Goal: Find specific page/section: Find specific page/section

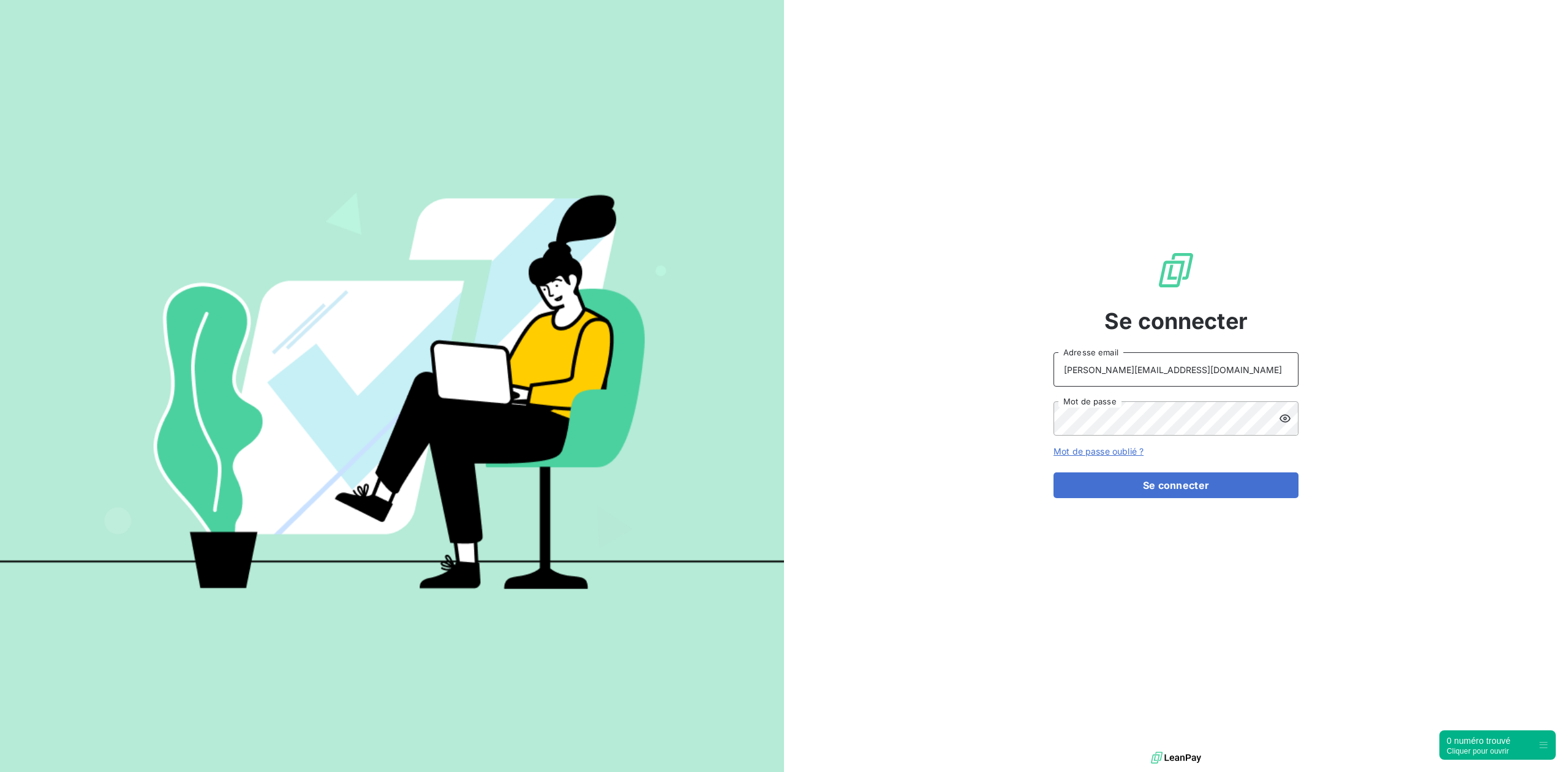
drag, startPoint x: 1182, startPoint y: 360, endPoint x: 988, endPoint y: 334, distance: 195.7
click at [988, 334] on div "Se connecter [PERSON_NAME][EMAIL_ADDRESS][DOMAIN_NAME] Adresse email Mot de pas…" at bounding box center [1175, 374] width 784 height 749
type input "admin@VECVITRY"
click at [1049, 417] on div "Se connecter admin@VECVITRY Adresse email Mot de passe Mot de passe oublié ? Se…" at bounding box center [1175, 374] width 784 height 749
click at [1053, 472] on button "Se connecter" at bounding box center [1175, 485] width 245 height 26
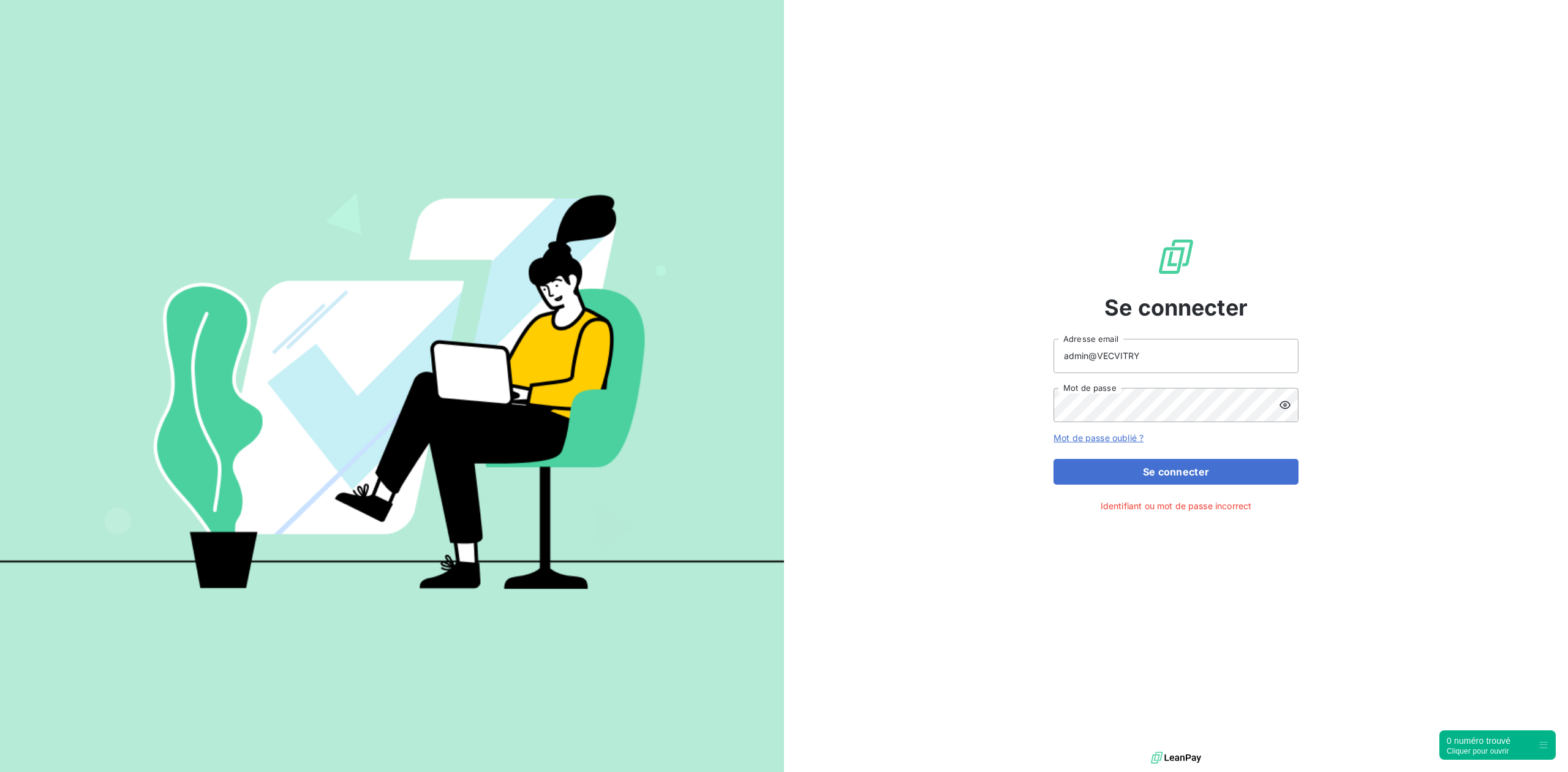
click at [1288, 405] on icon at bounding box center [1285, 405] width 12 height 12
click at [1053, 459] on button "Se connecter" at bounding box center [1175, 472] width 245 height 26
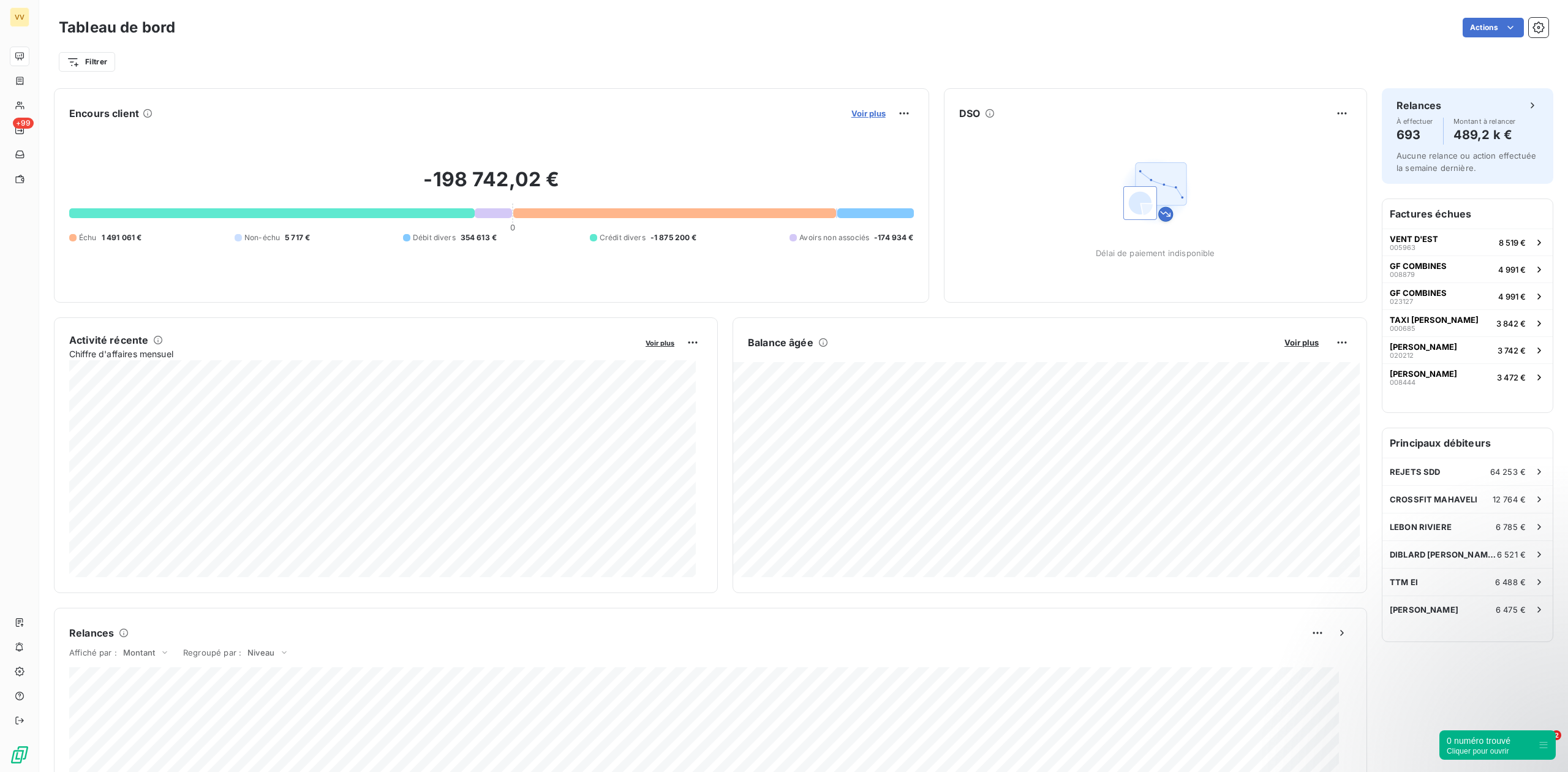
click at [856, 118] on span "Voir plus" at bounding box center [868, 113] width 34 height 10
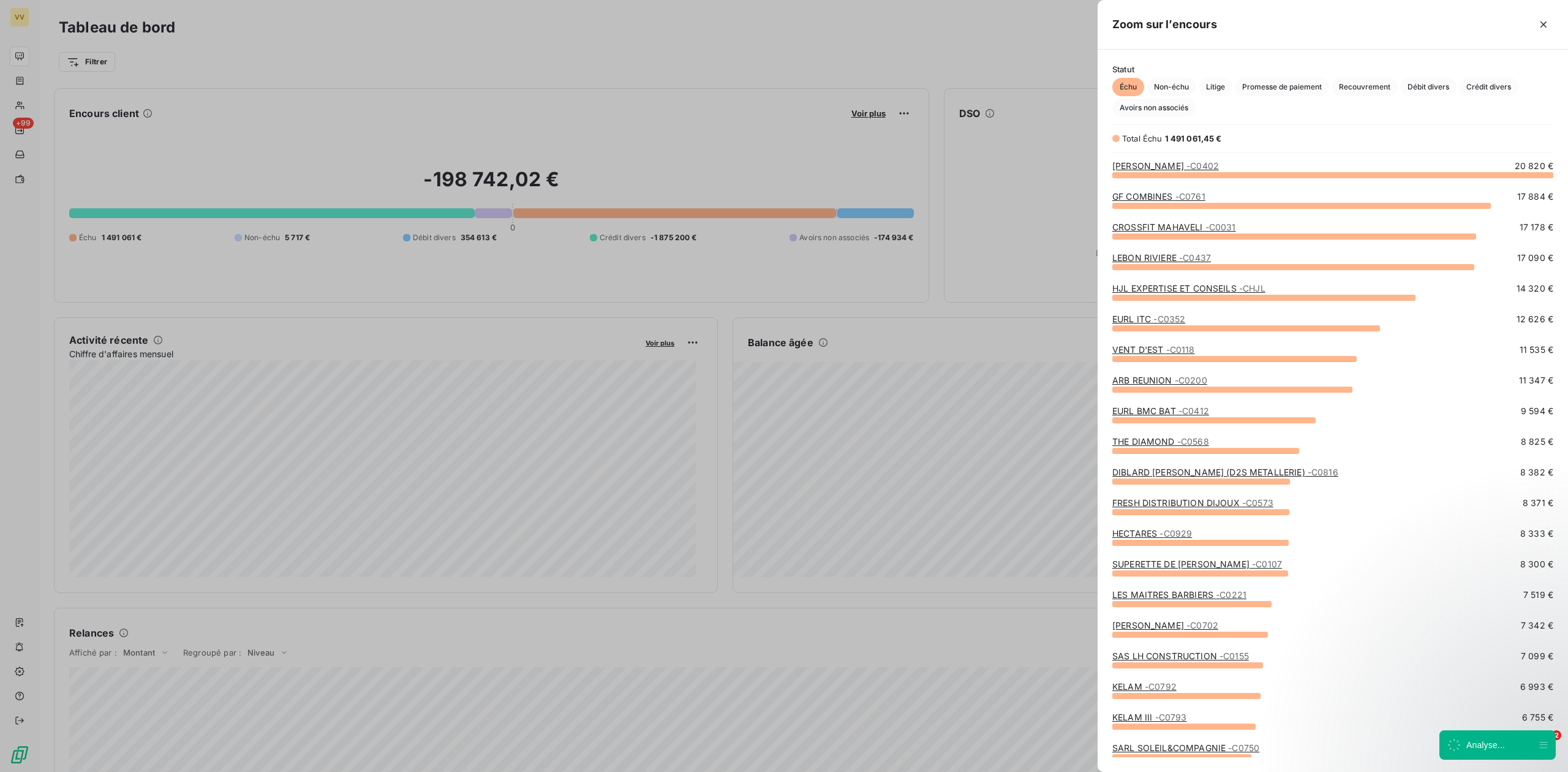
scroll to position [584, 458]
click at [1491, 90] on span "Crédit divers" at bounding box center [1489, 87] width 60 height 18
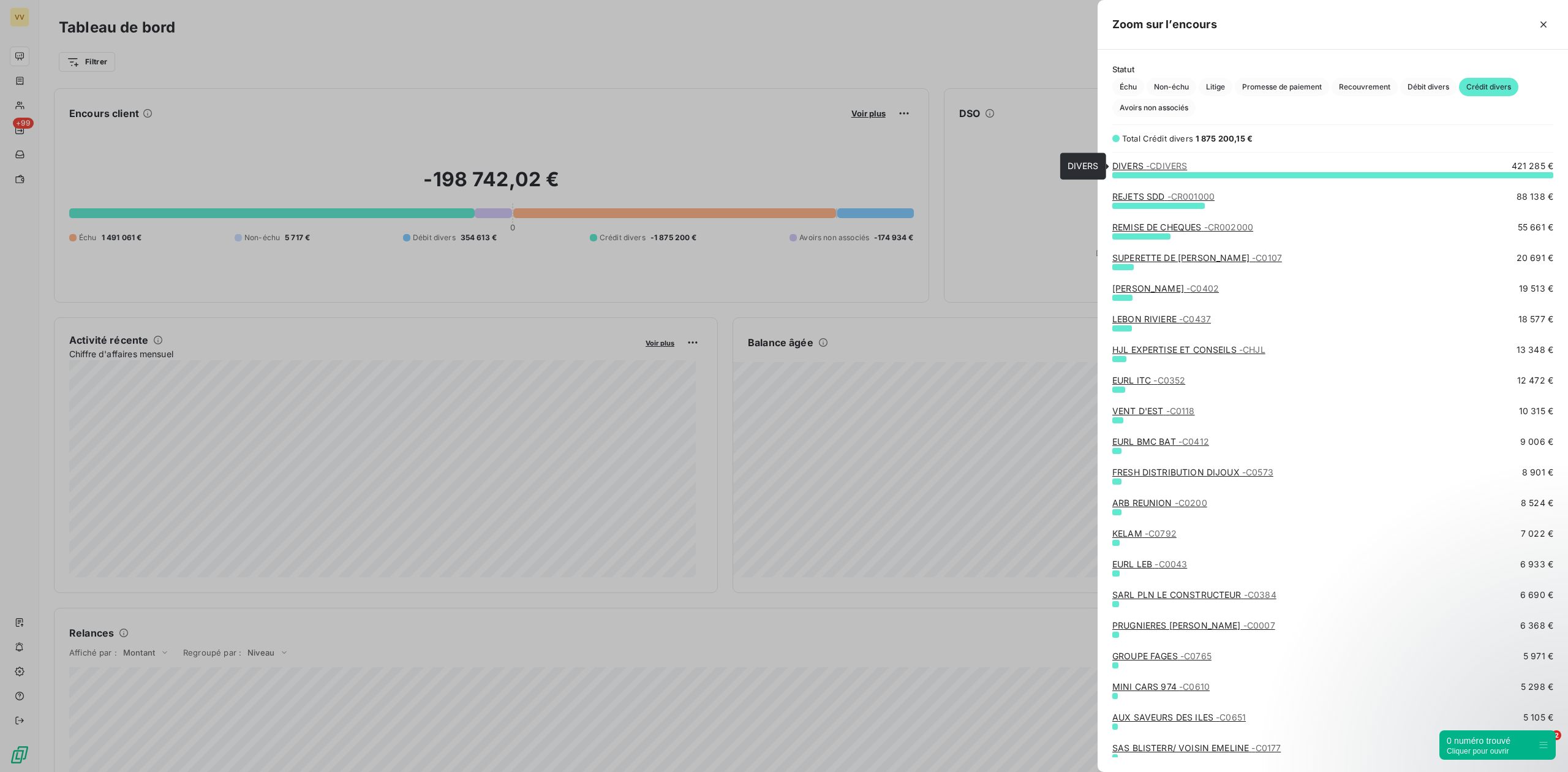
click at [1160, 168] on span "- CDIVERS" at bounding box center [1166, 166] width 41 height 10
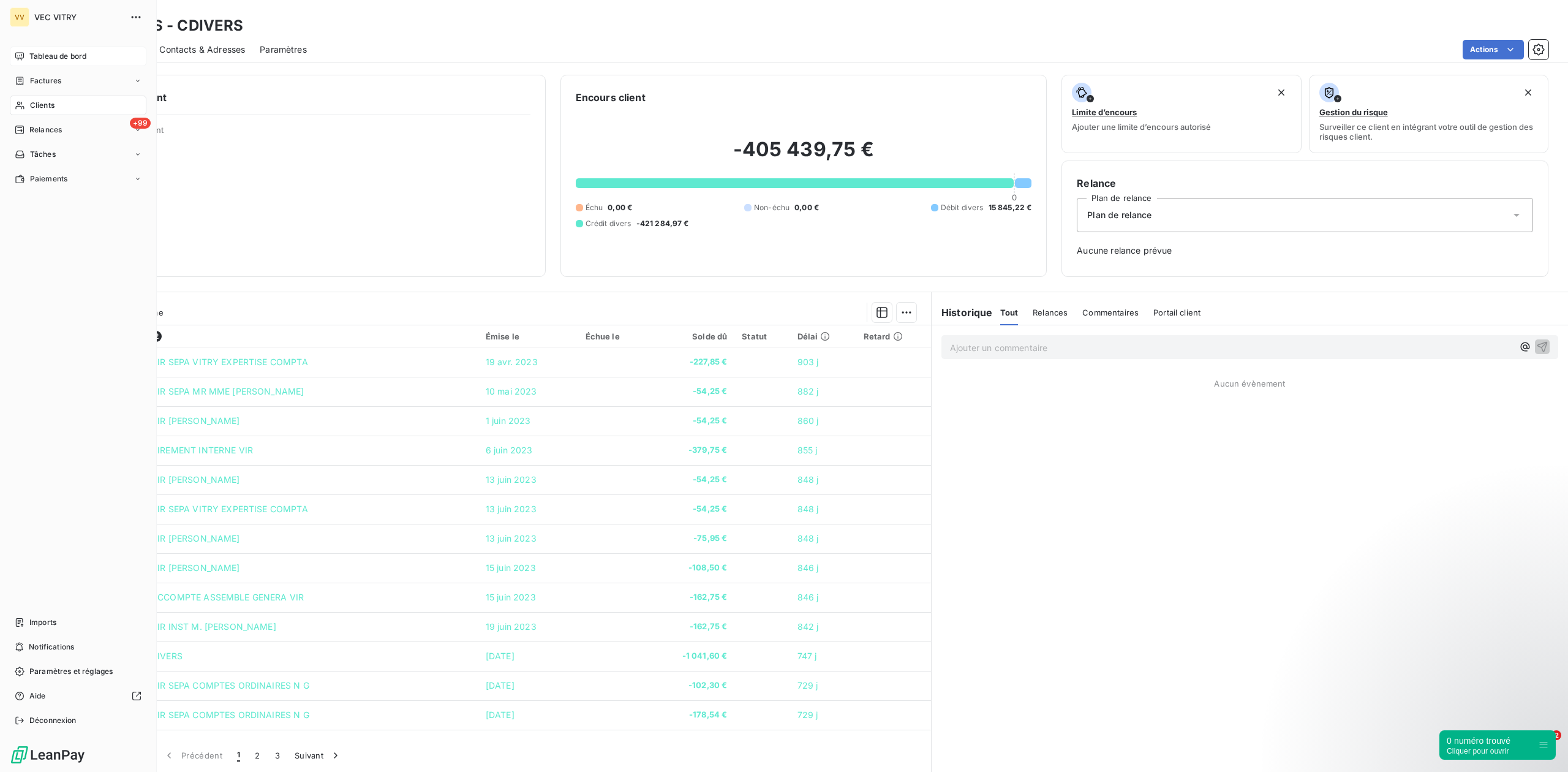
click at [19, 57] on icon at bounding box center [19, 56] width 10 height 10
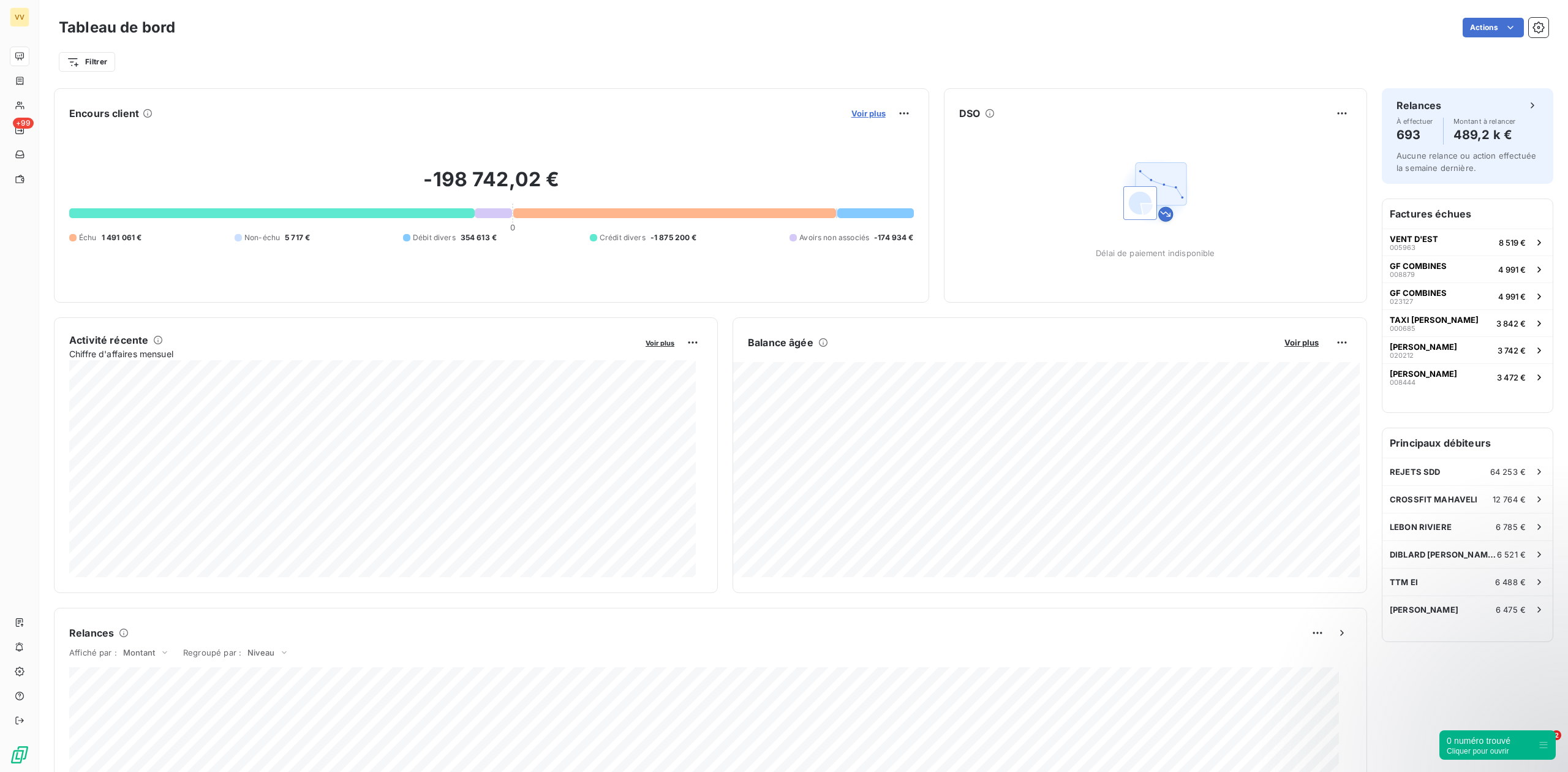
click at [854, 118] on span "Voir plus" at bounding box center [868, 113] width 34 height 10
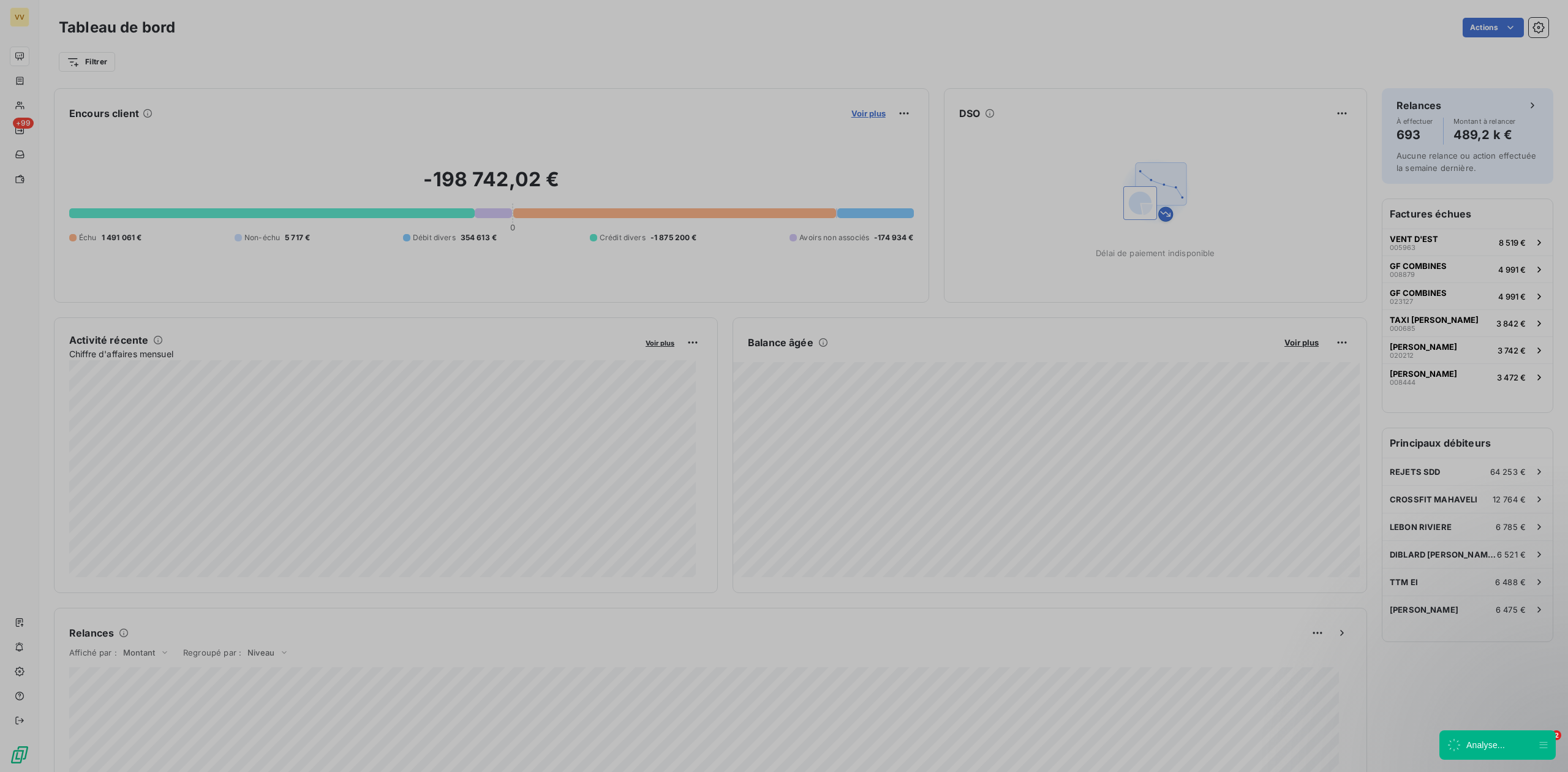
scroll to position [760, 458]
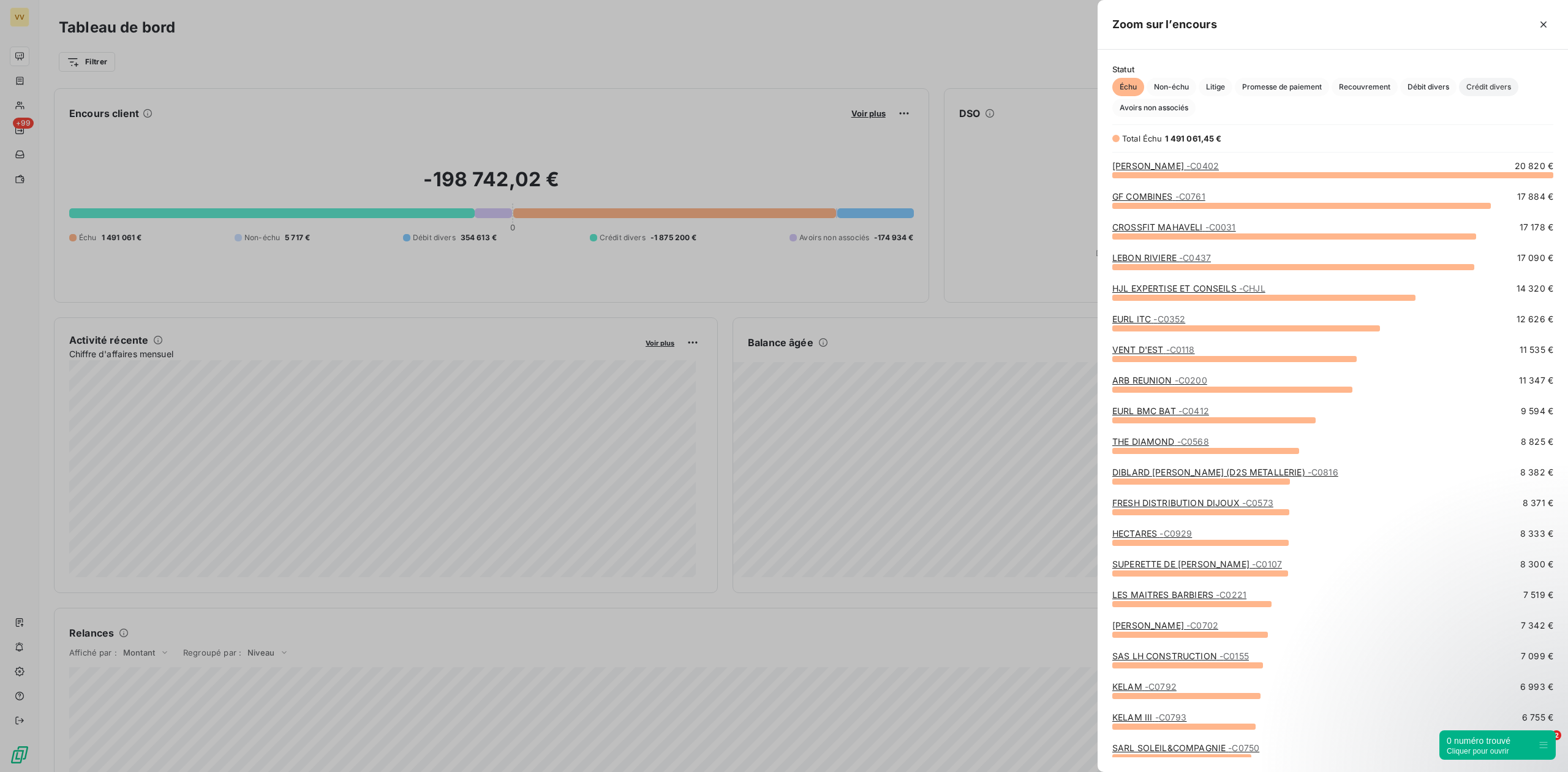
click at [1480, 90] on span "Crédit divers" at bounding box center [1489, 87] width 60 height 18
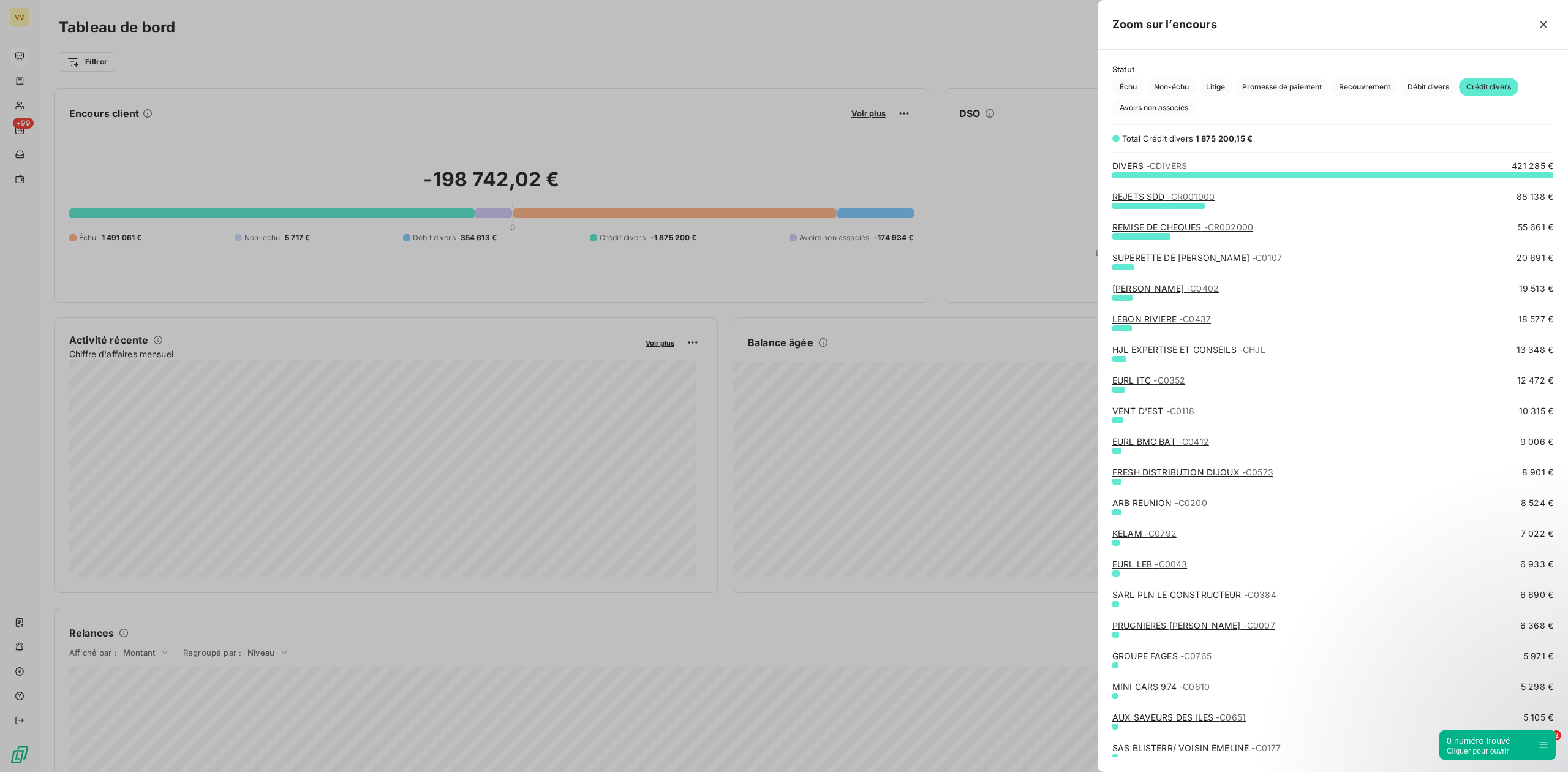
click at [37, 121] on div at bounding box center [784, 386] width 1568 height 772
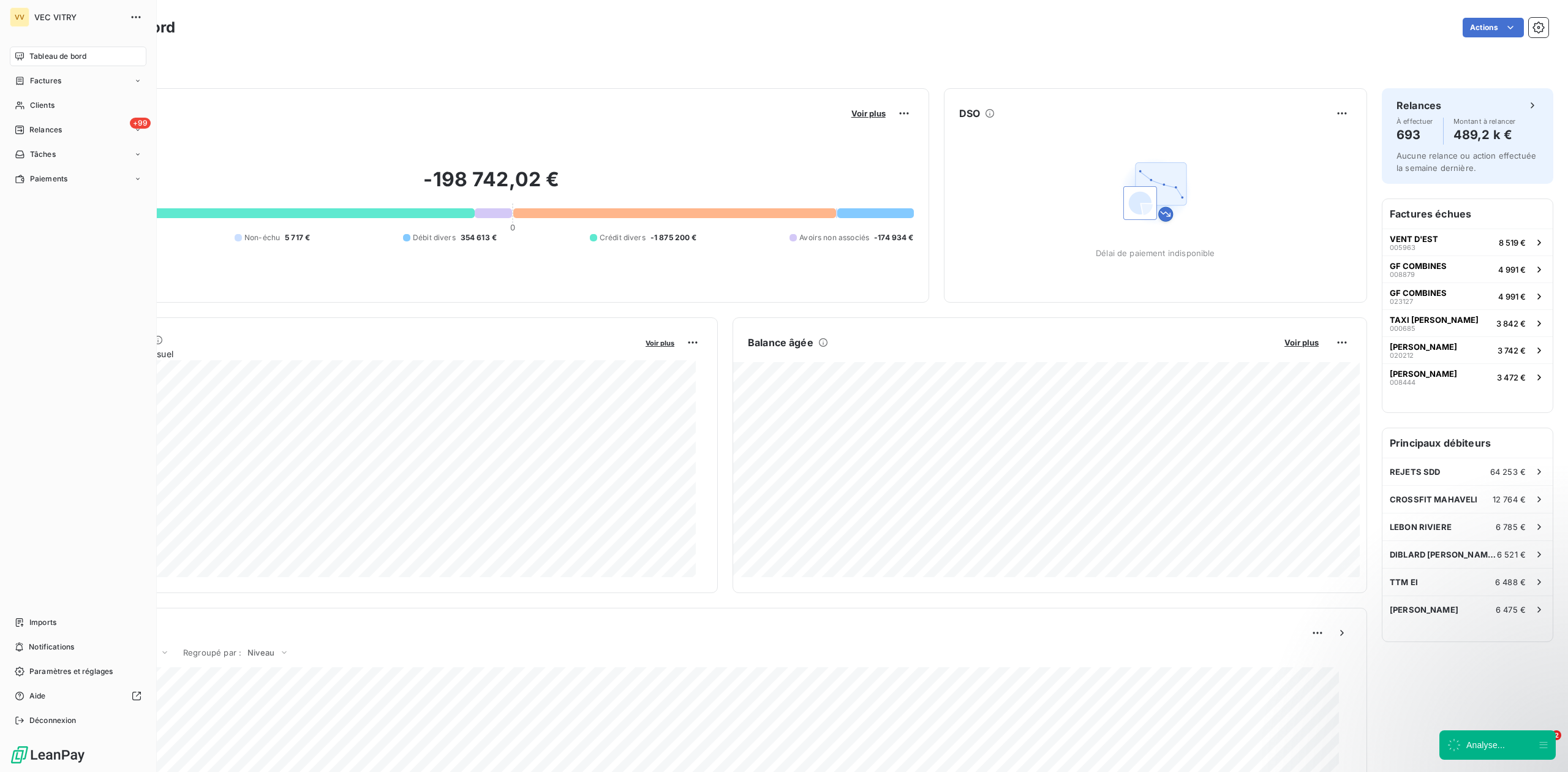
click at [17, 125] on icon at bounding box center [19, 129] width 8 height 8
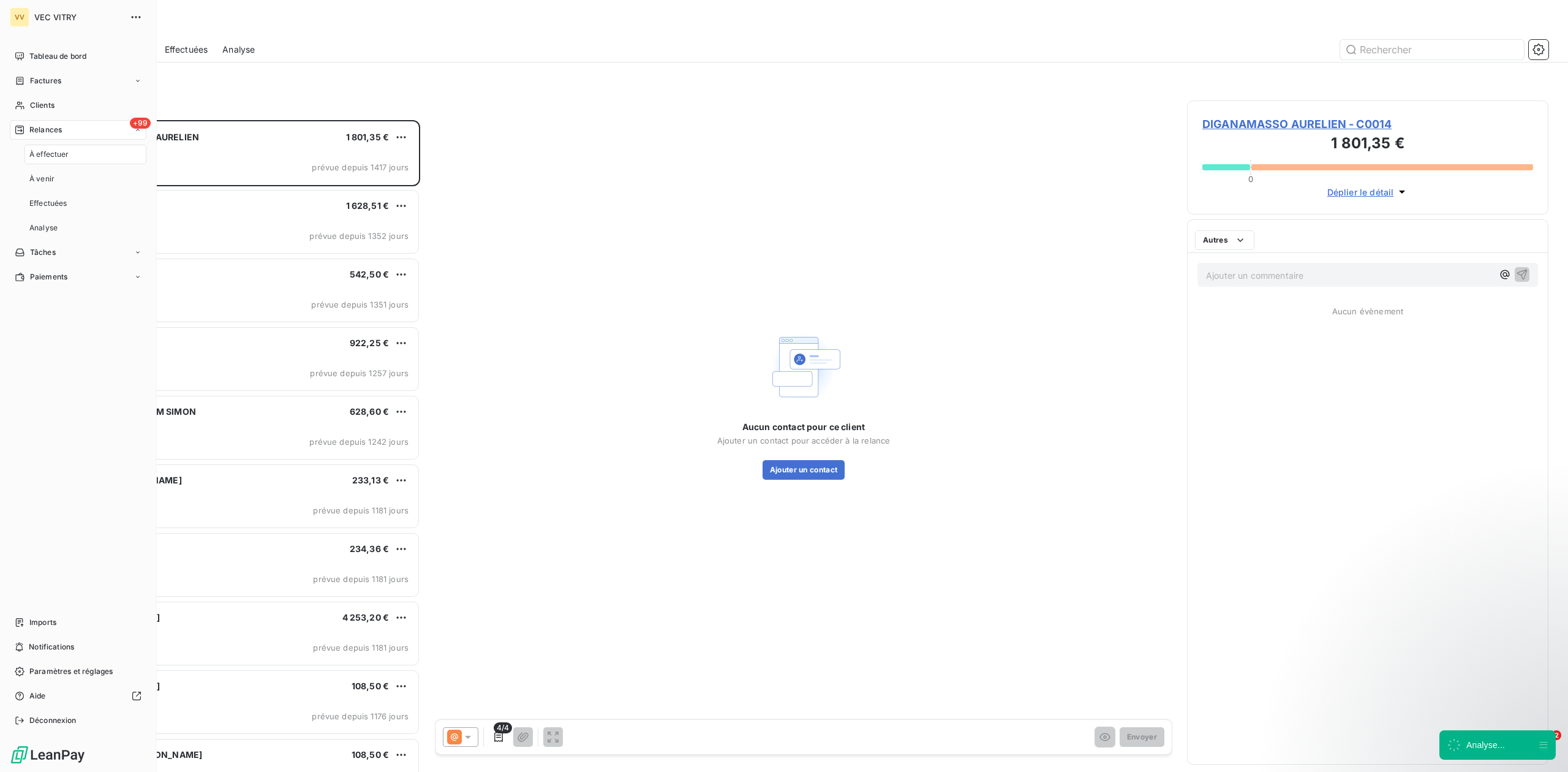
scroll to position [640, 349]
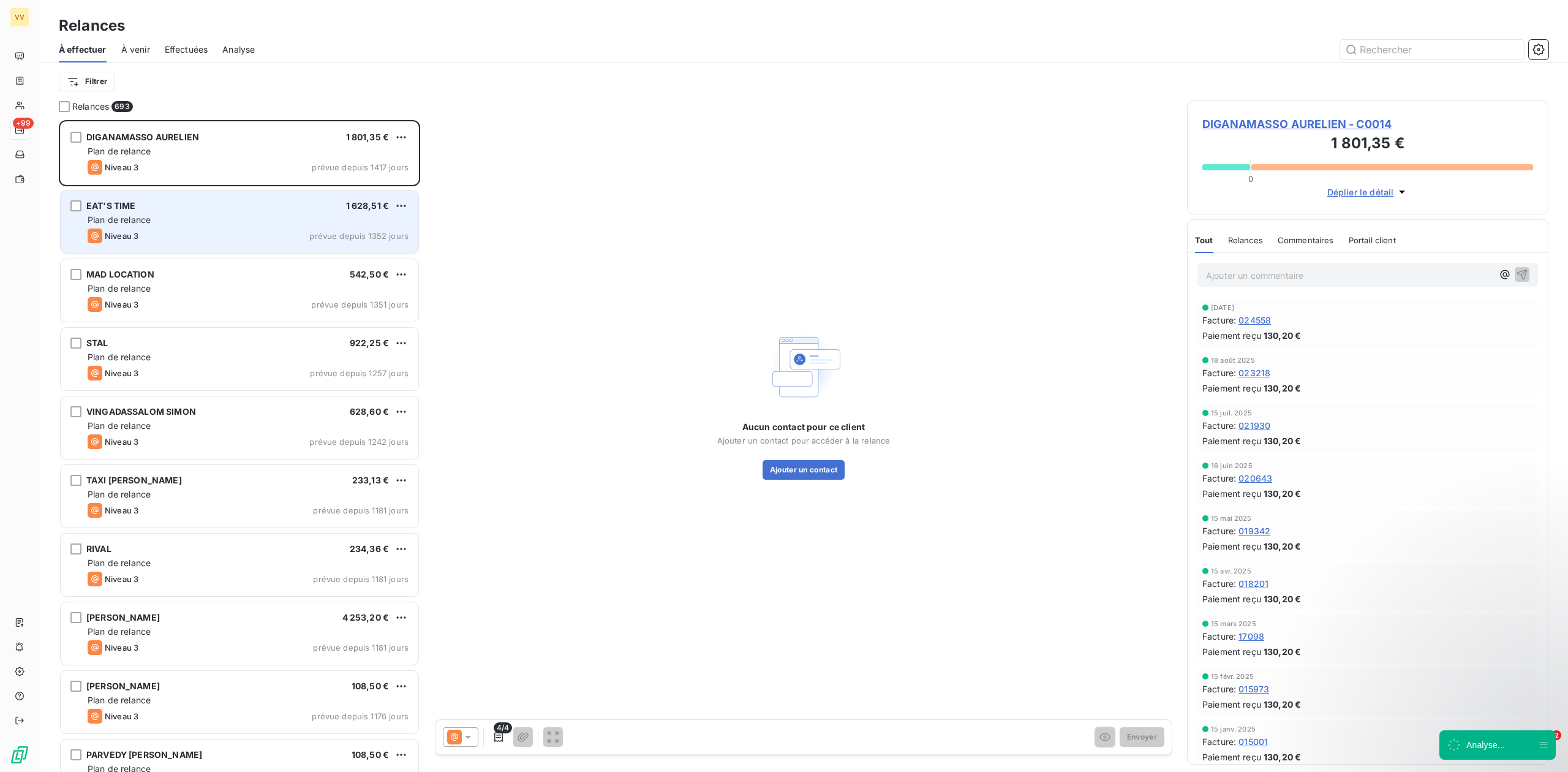
click at [286, 246] on div "EAT'S TIME 1 628,51 € Plan de relance Niveau 3 prévue depuis 1352 jours" at bounding box center [239, 221] width 358 height 62
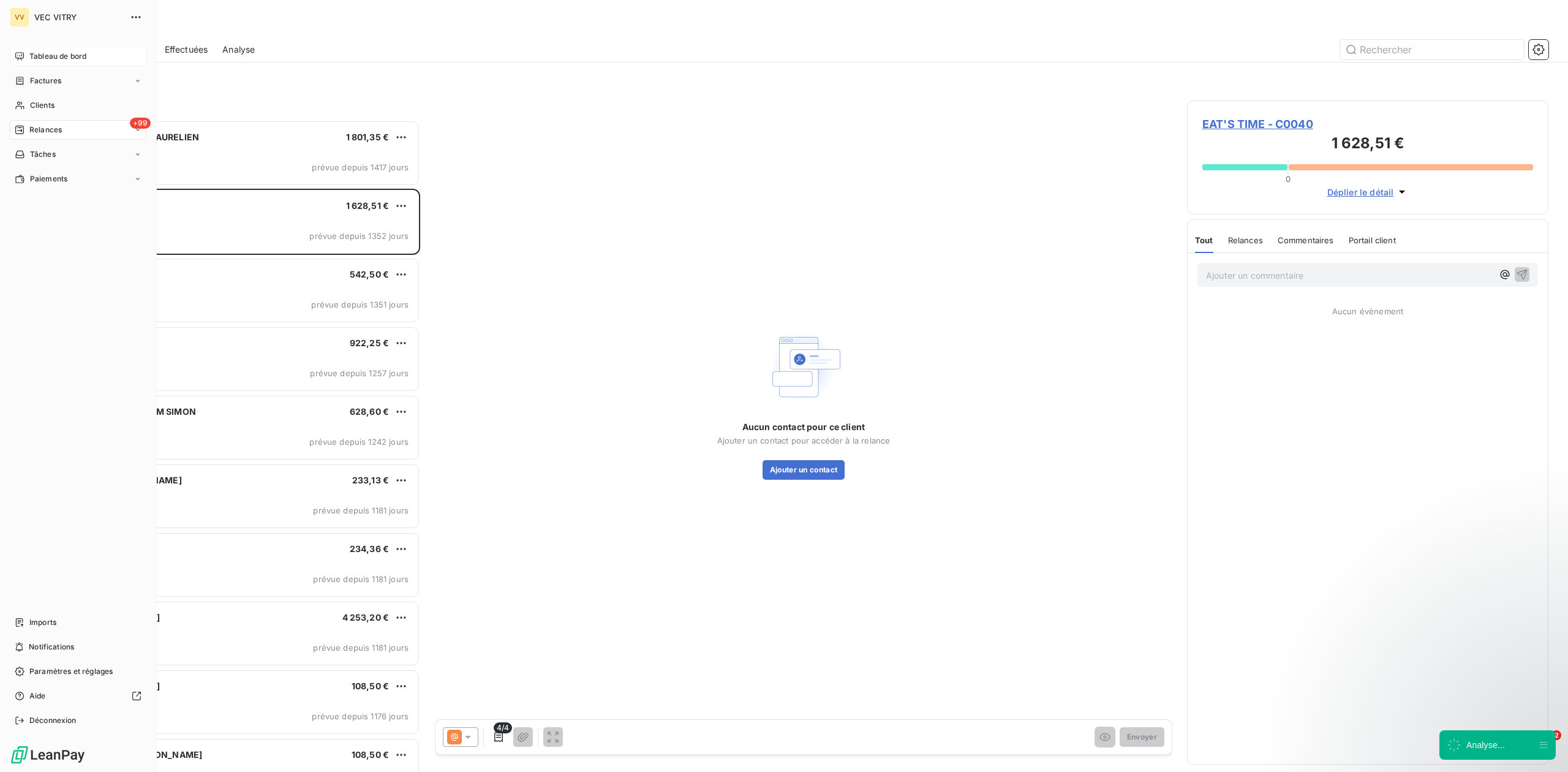
click at [19, 55] on icon at bounding box center [19, 56] width 8 height 8
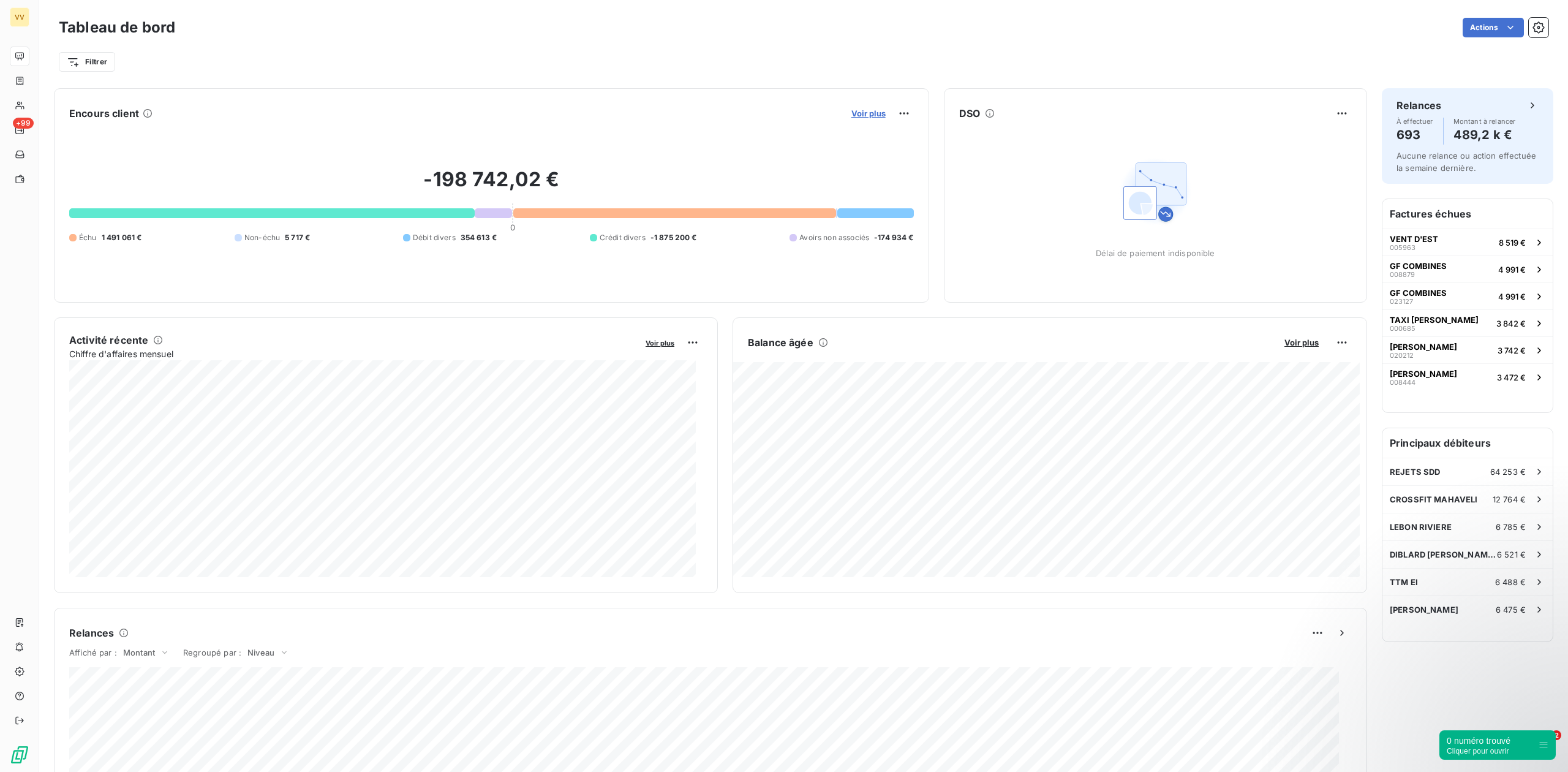
click at [865, 109] on span "Voir plus" at bounding box center [868, 113] width 34 height 10
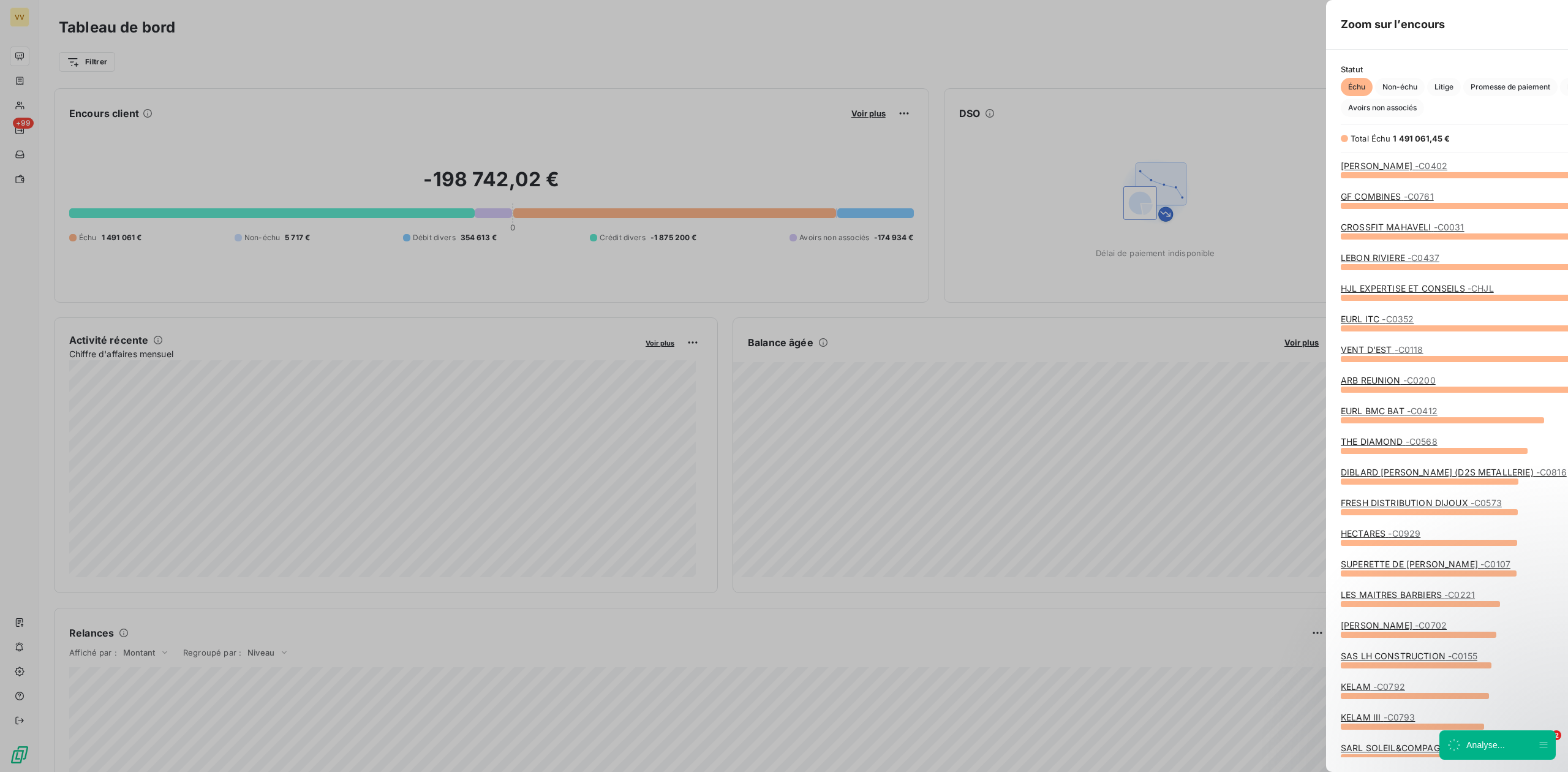
scroll to position [760, 458]
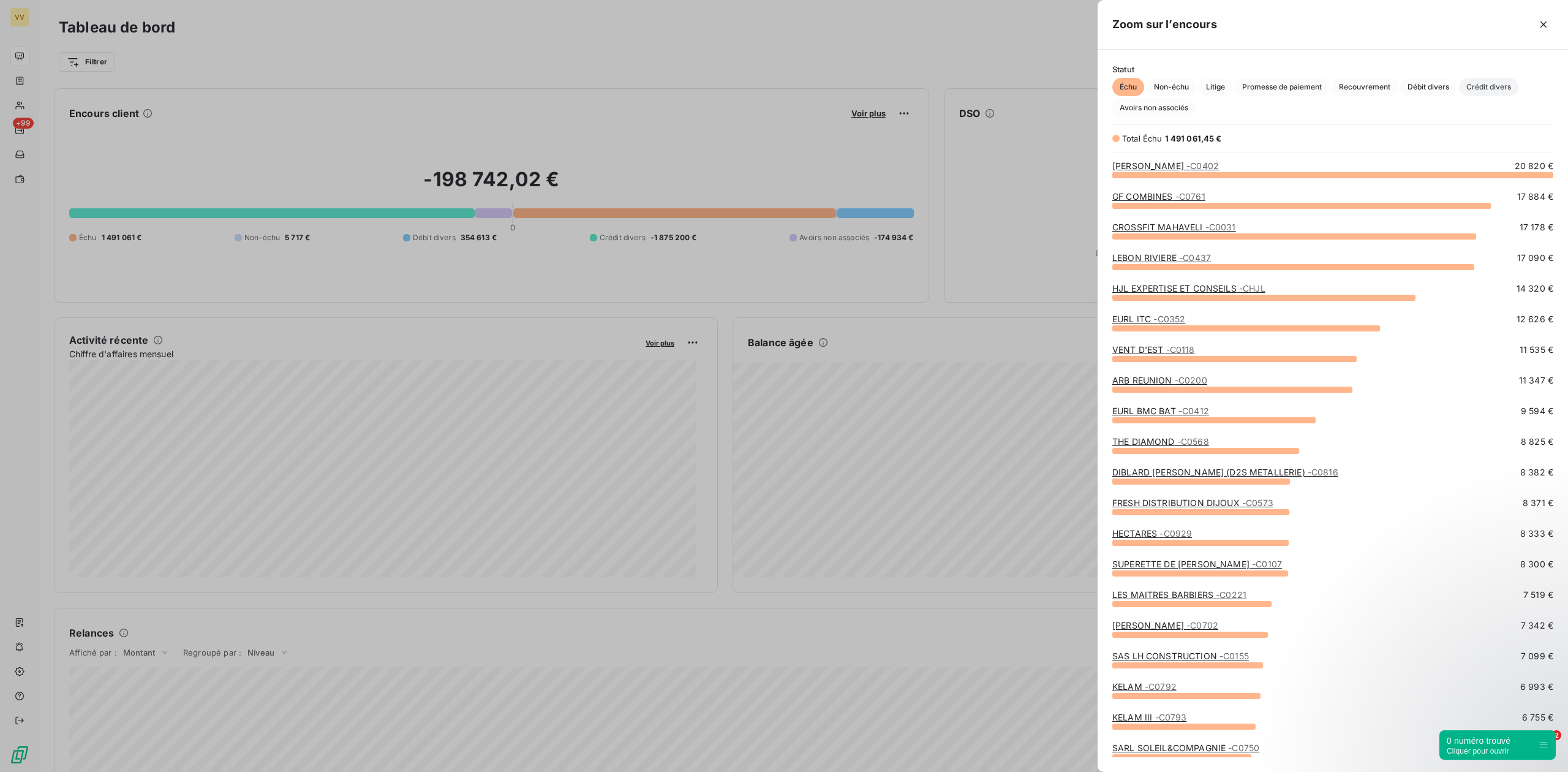
click at [1476, 84] on span "Crédit divers" at bounding box center [1489, 87] width 60 height 18
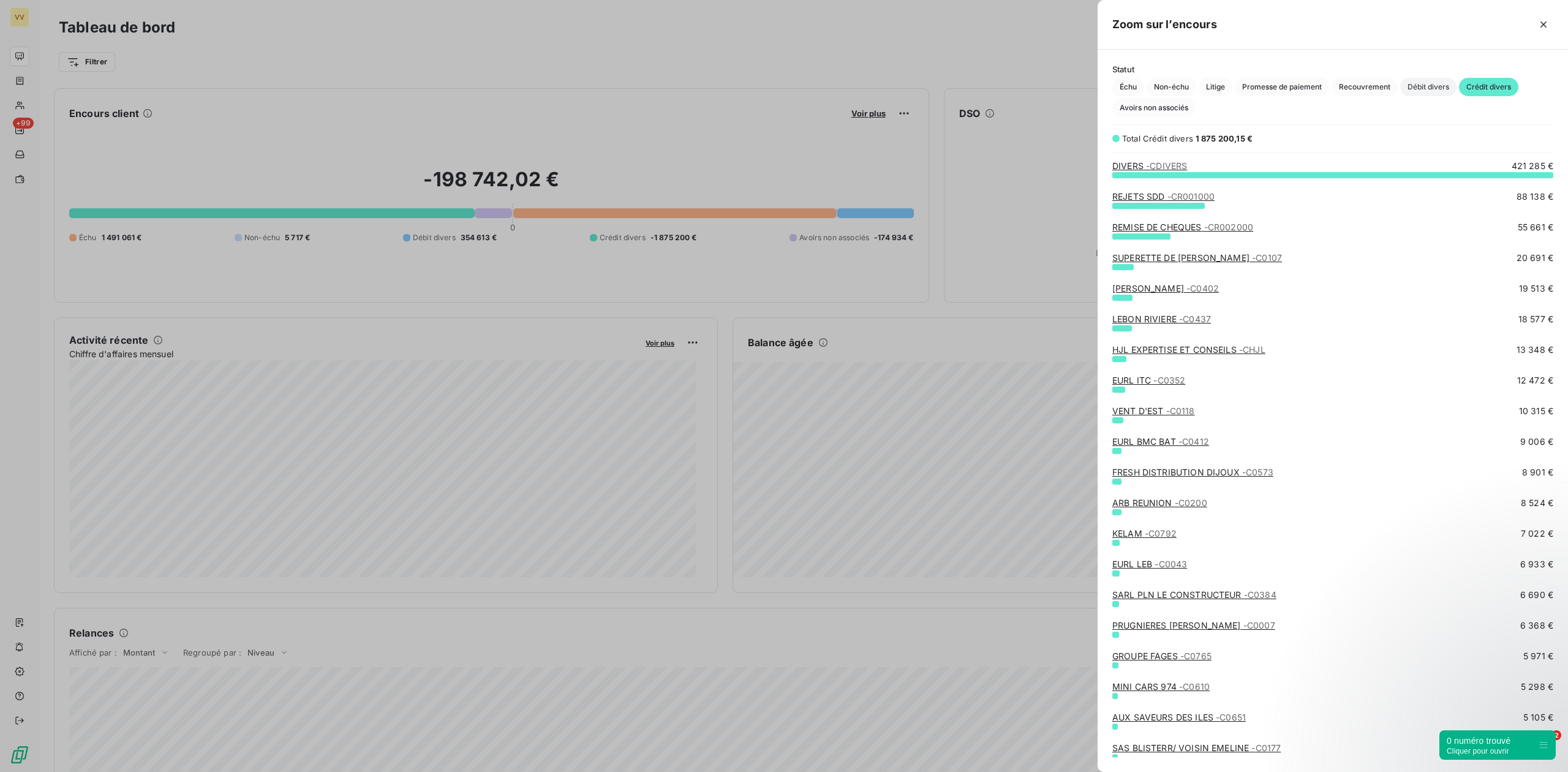
click at [1416, 89] on span "Débit divers" at bounding box center [1428, 87] width 56 height 18
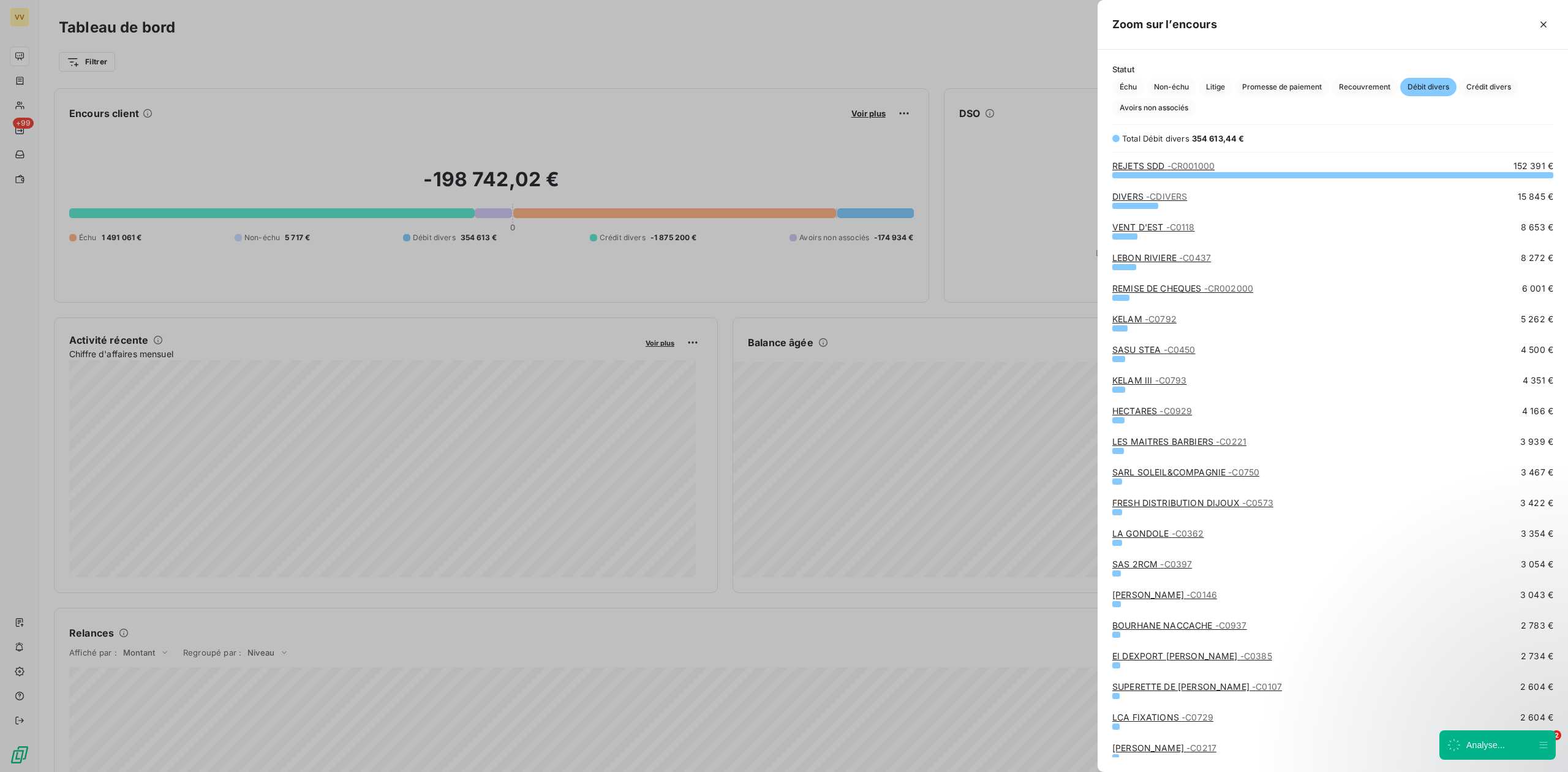
scroll to position [584, 458]
click at [1543, 21] on icon "button" at bounding box center [1543, 24] width 12 height 12
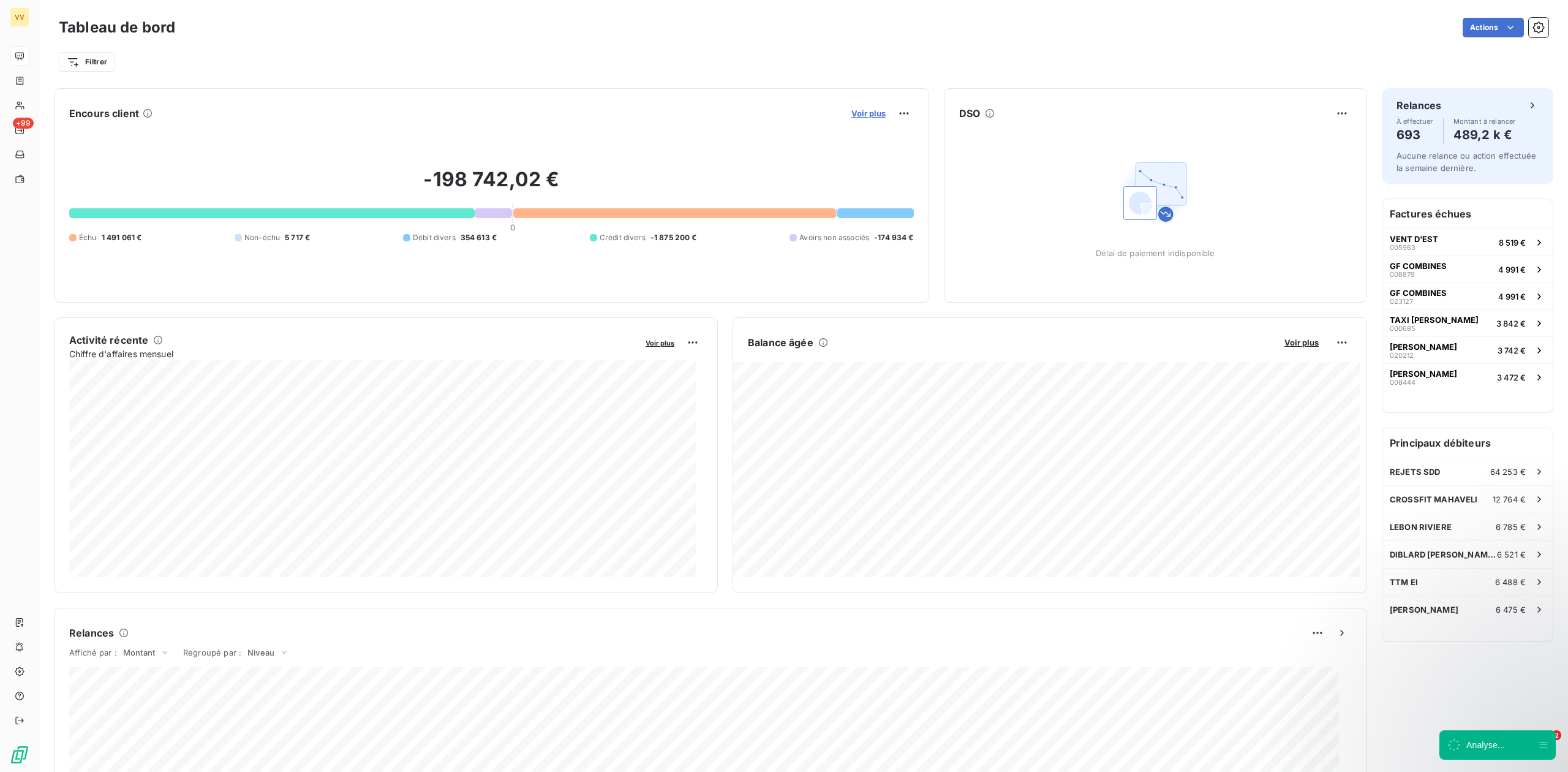
click at [867, 114] on span "Voir plus" at bounding box center [868, 113] width 34 height 10
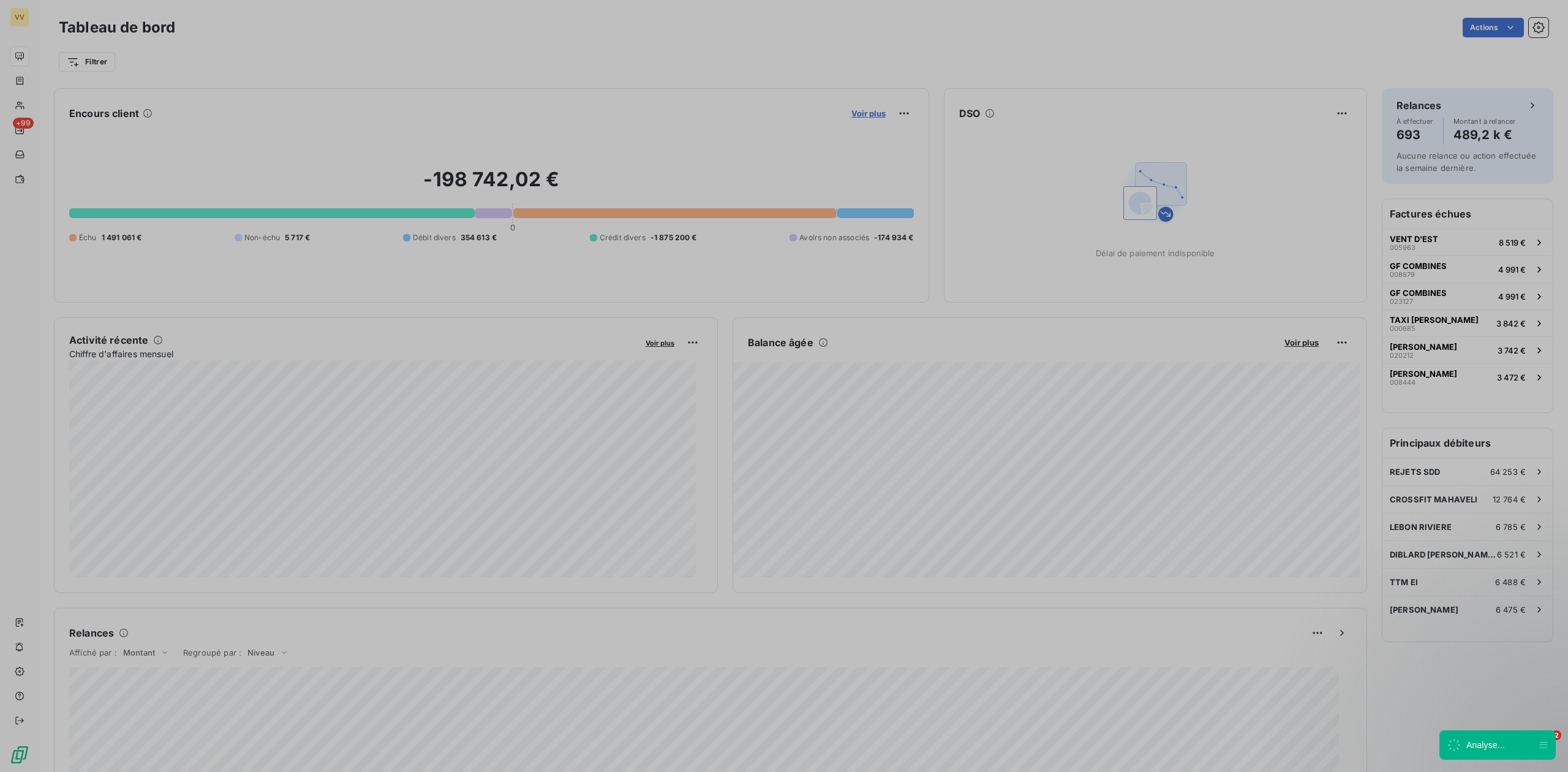
scroll to position [13, 13]
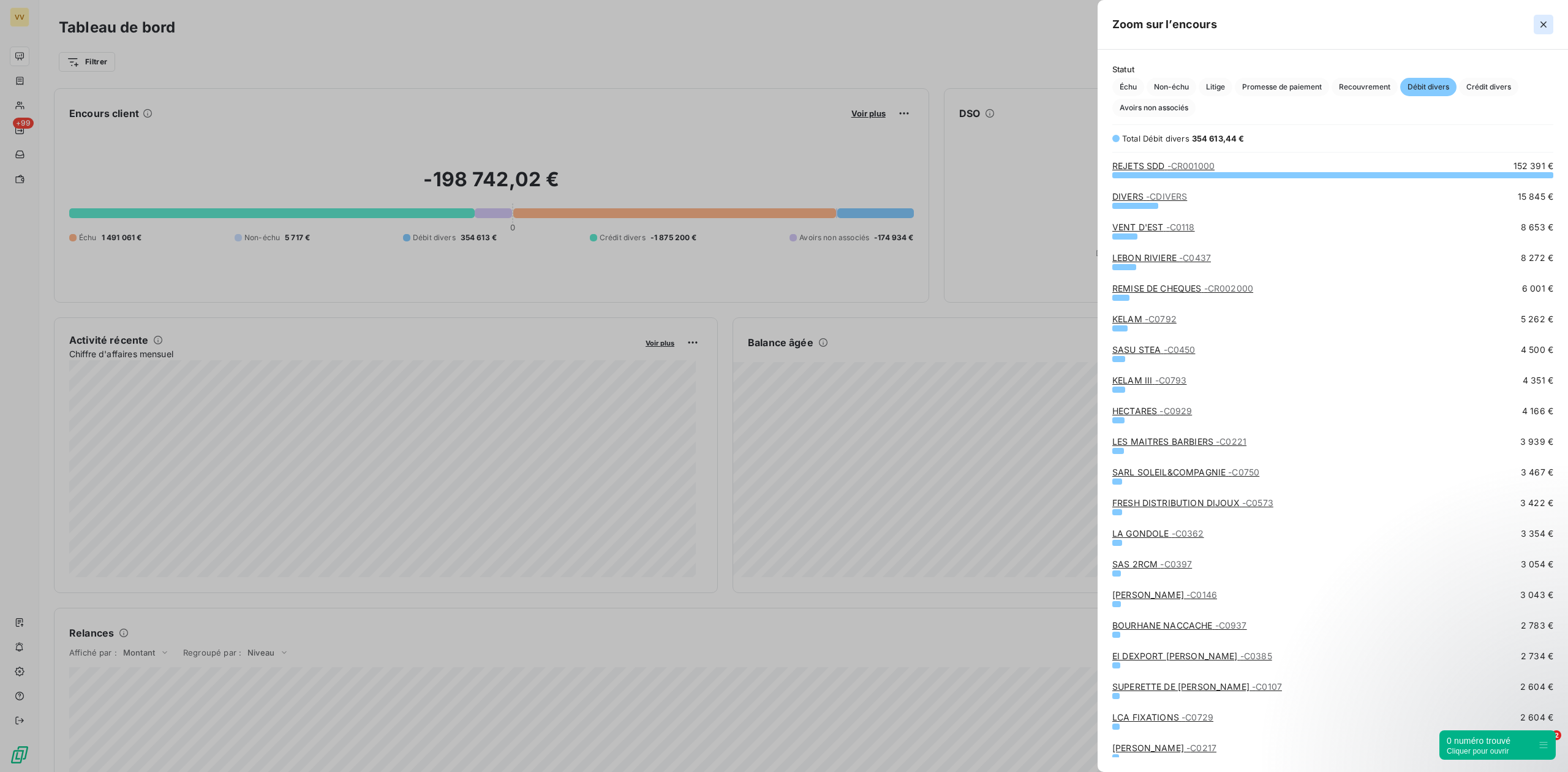
click at [1545, 29] on icon "button" at bounding box center [1543, 24] width 12 height 12
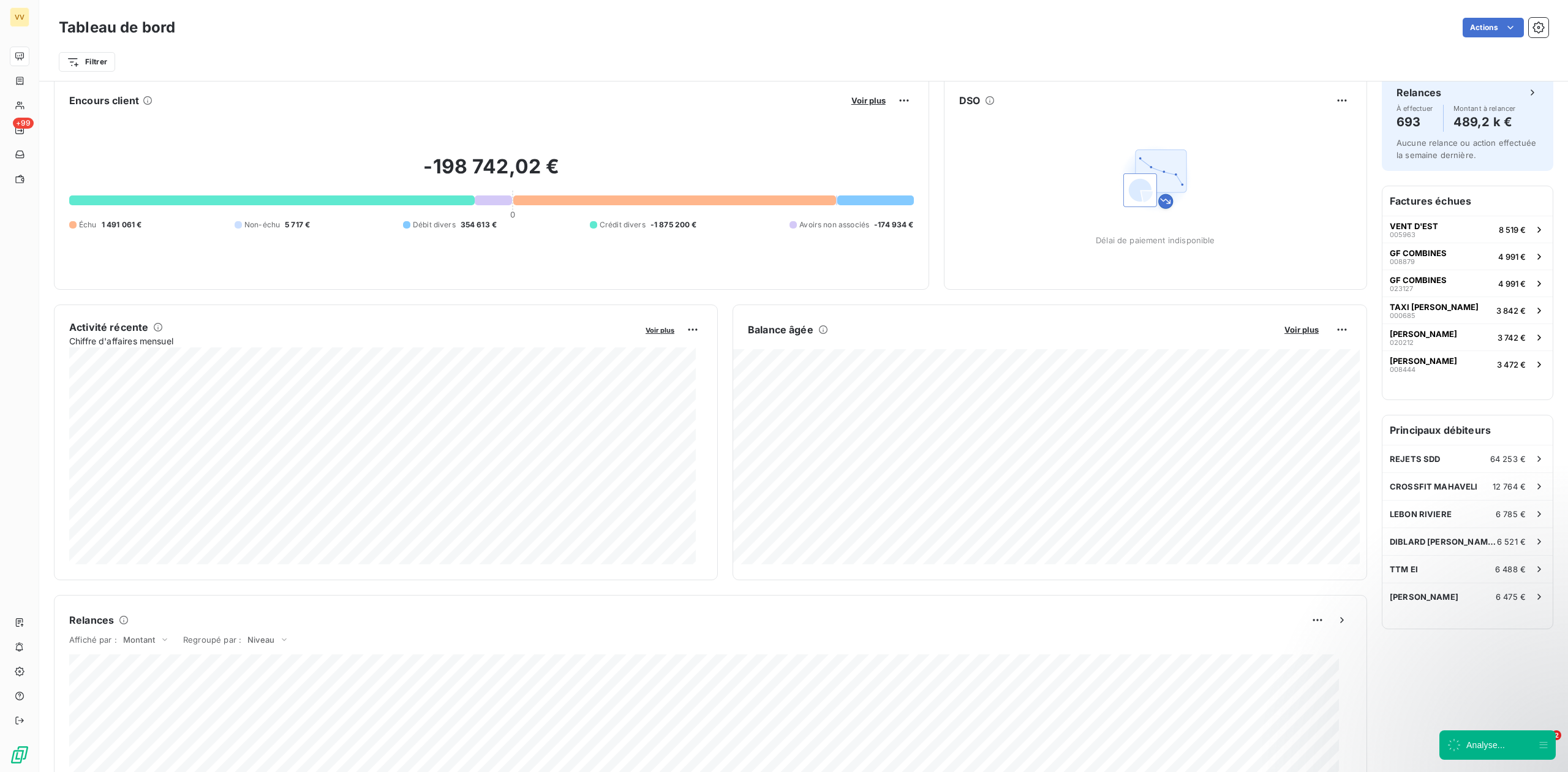
scroll to position [0, 0]
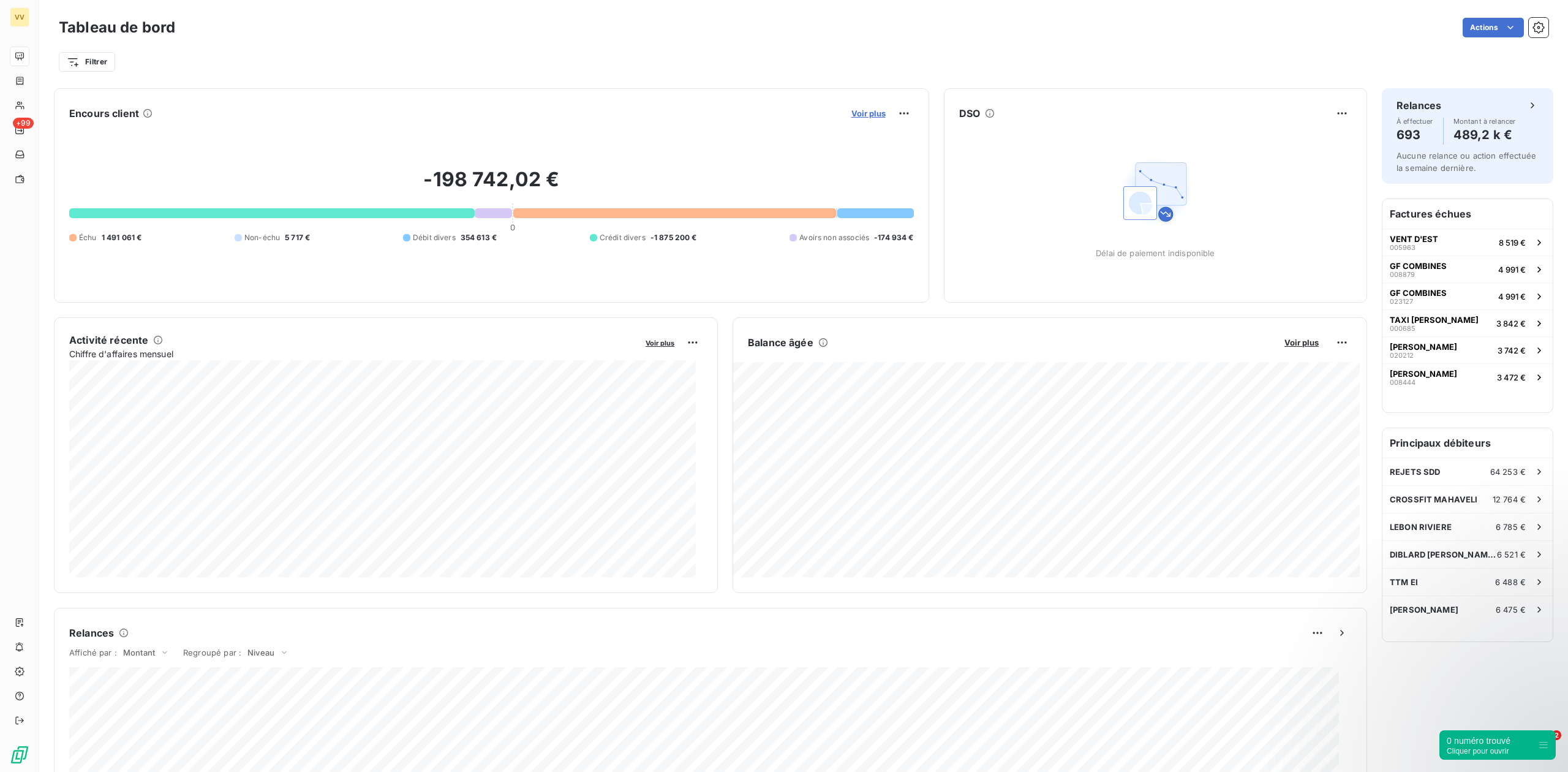
click at [851, 116] on span "Voir plus" at bounding box center [868, 113] width 34 height 10
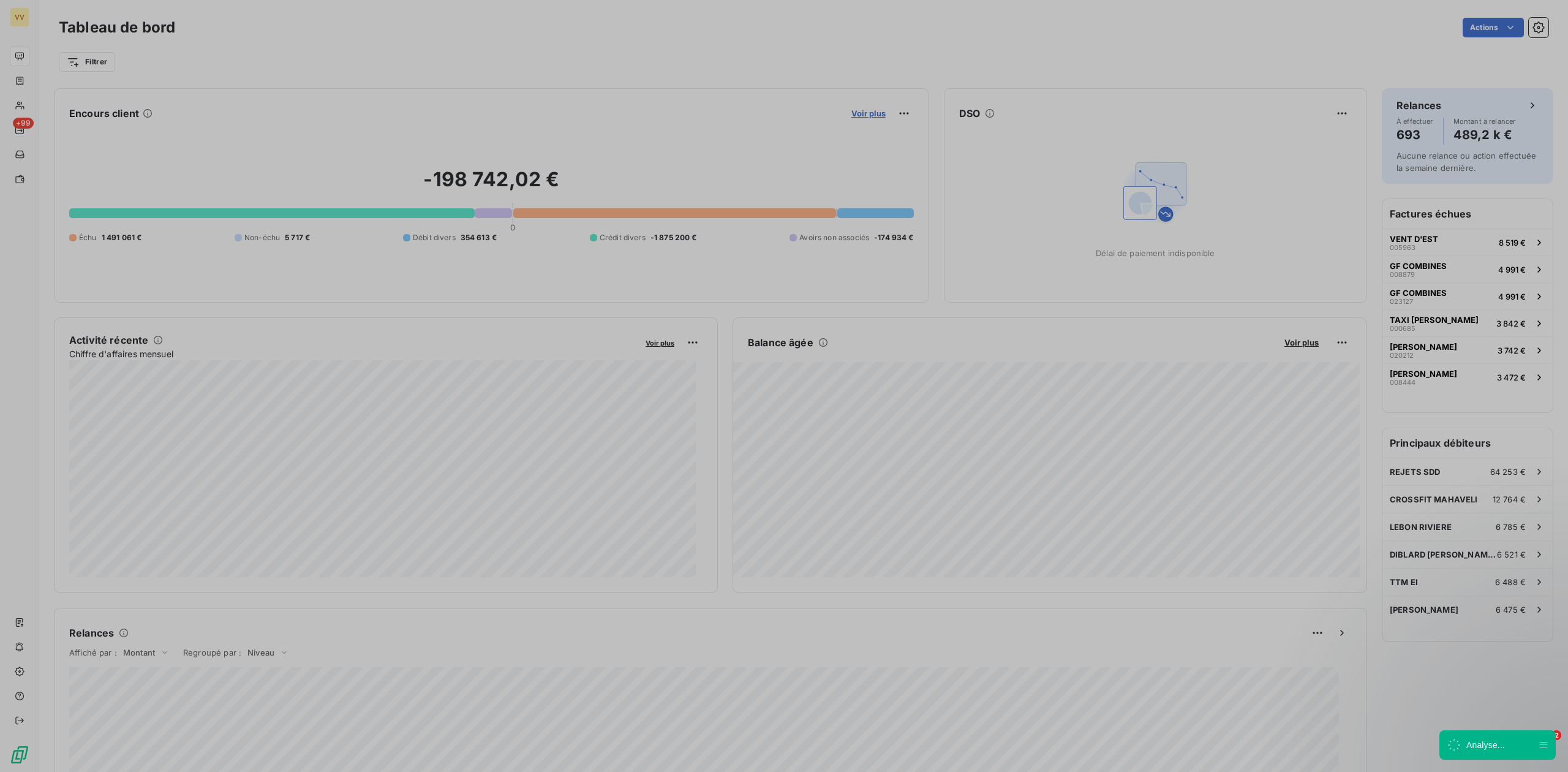
scroll to position [760, 458]
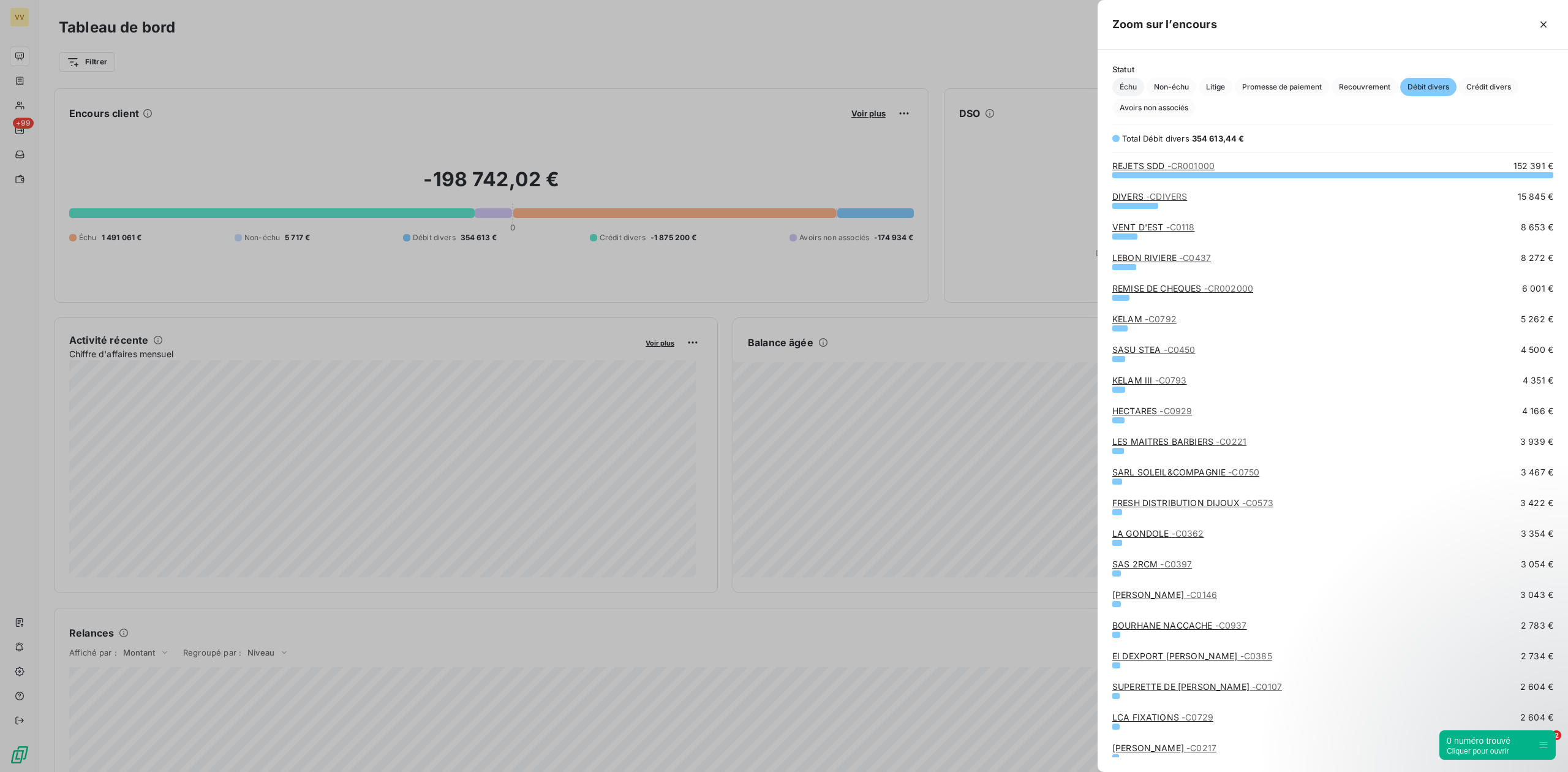
click at [1139, 88] on span "Échu" at bounding box center [1128, 87] width 32 height 18
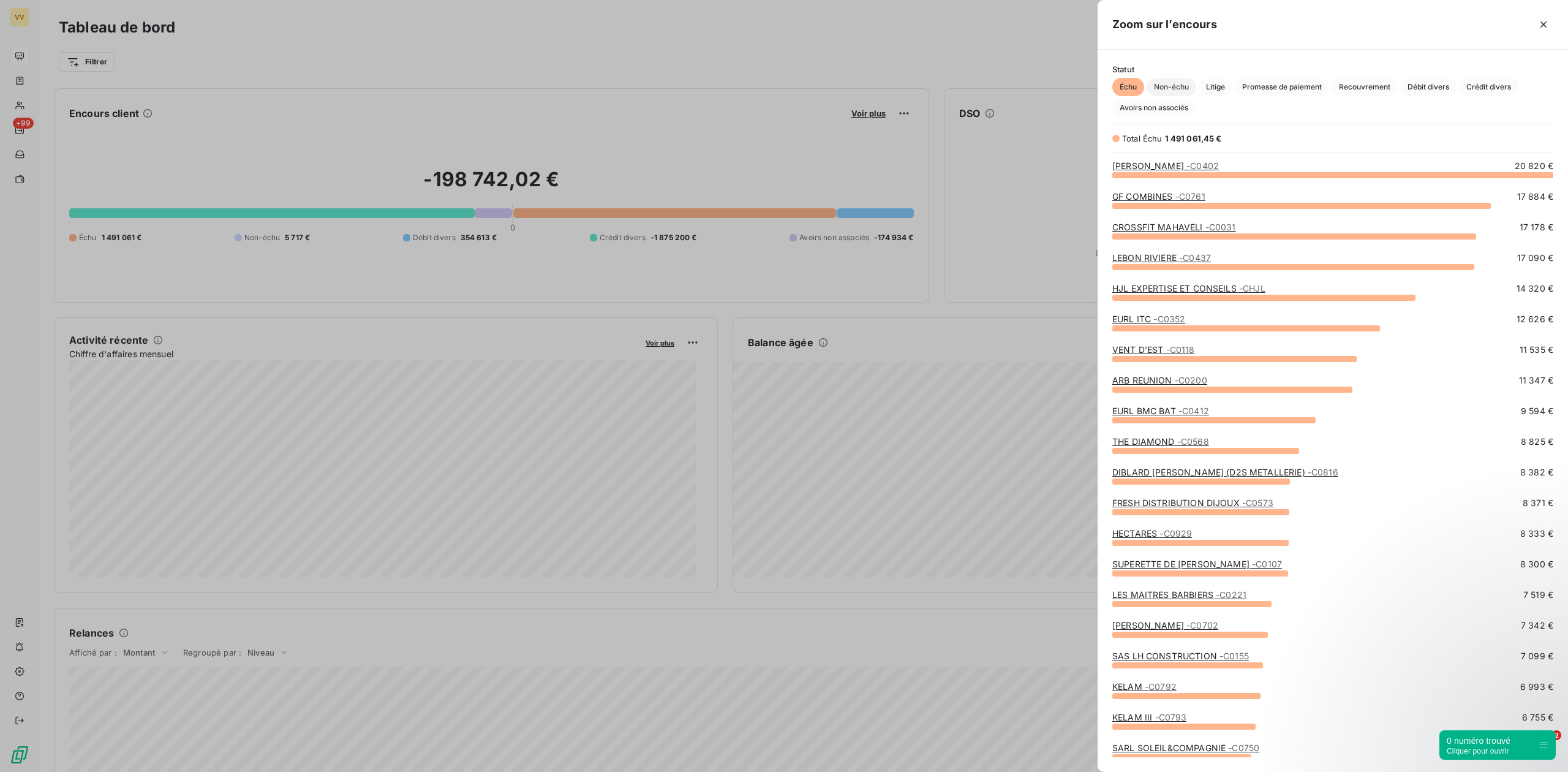
click at [1169, 93] on span "Non-échu" at bounding box center [1171, 87] width 49 height 18
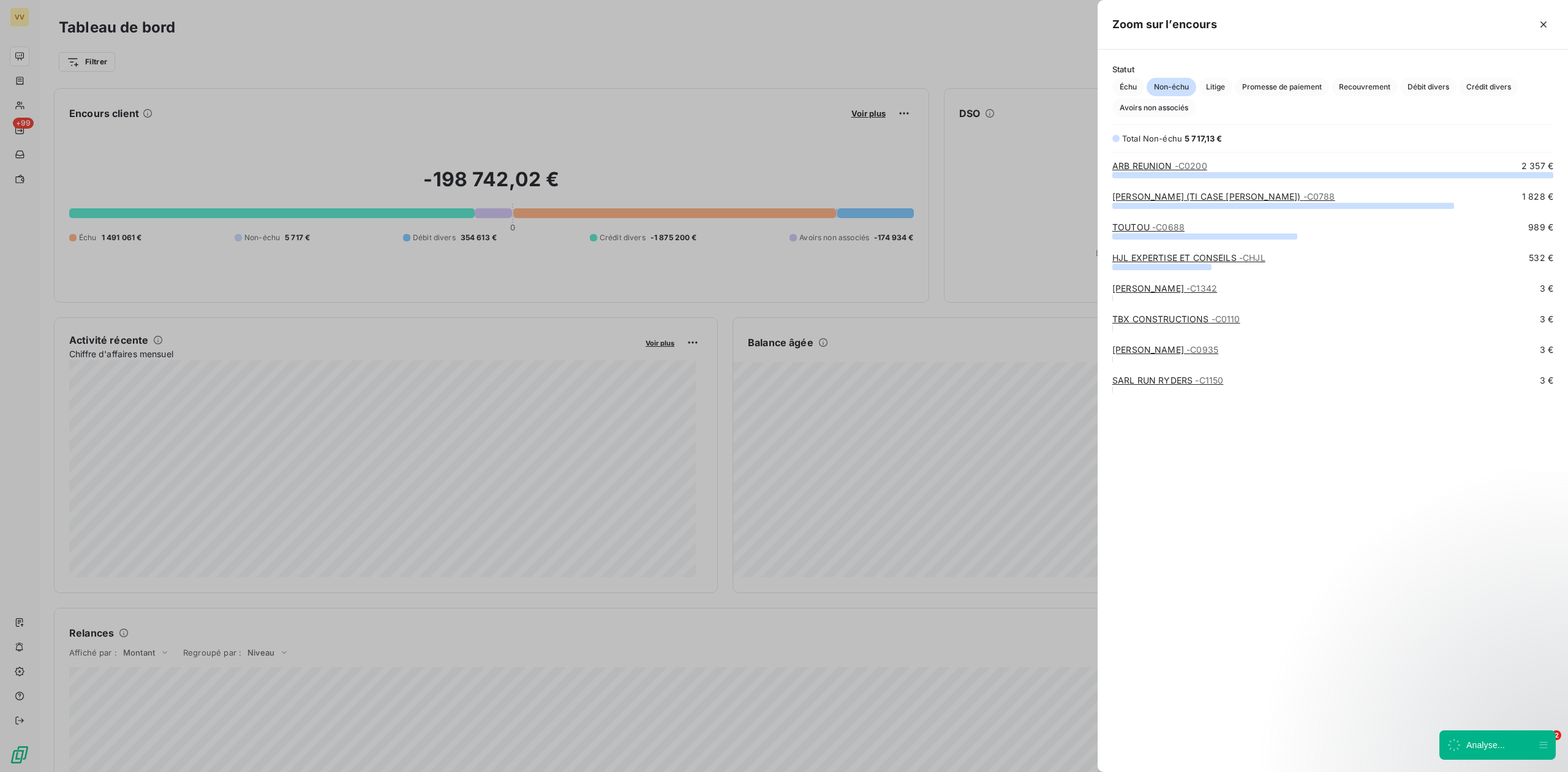
scroll to position [584, 458]
click at [1251, 84] on span "Promesse de paiement" at bounding box center [1282, 87] width 94 height 18
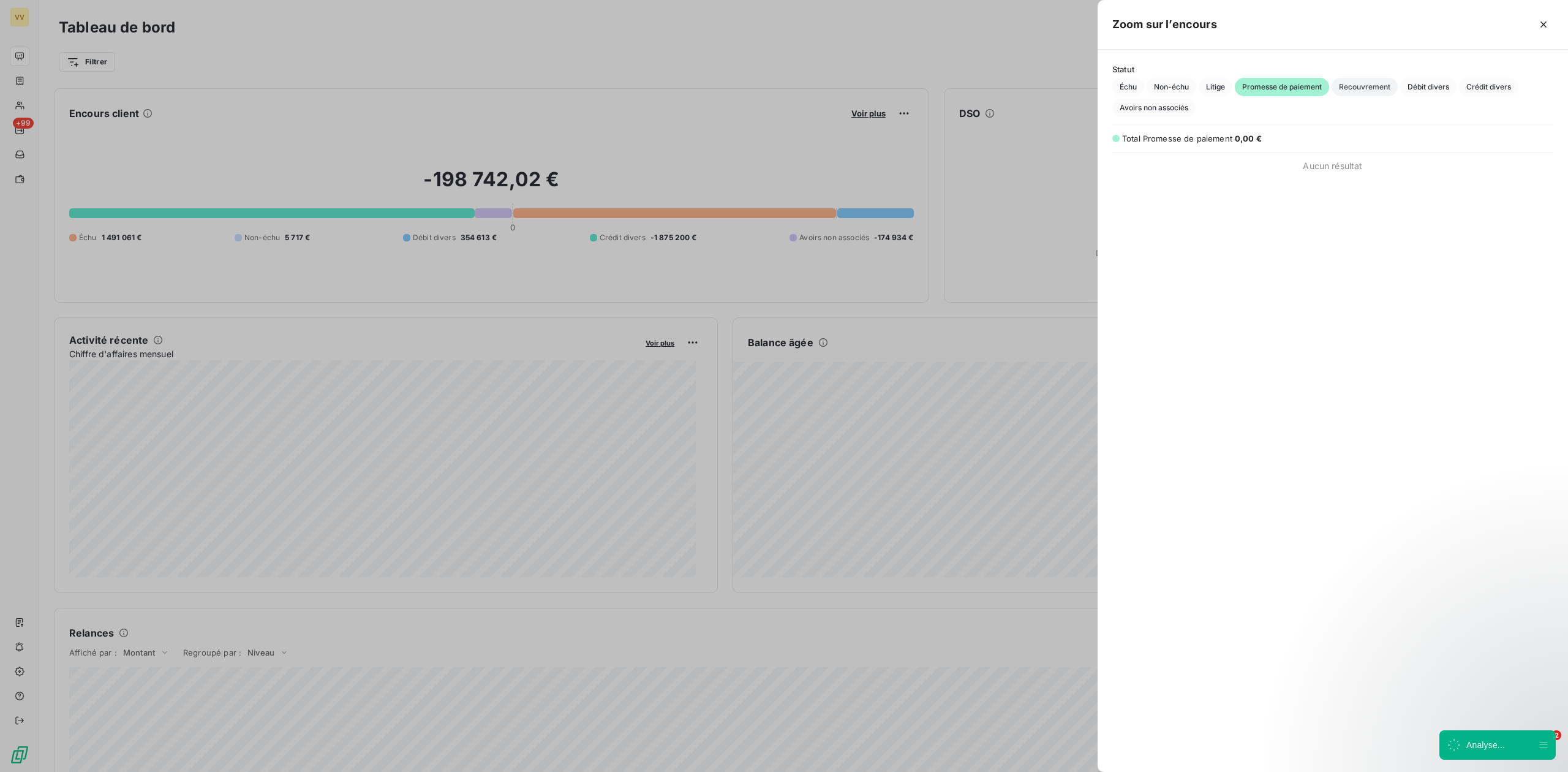
click at [1367, 86] on span "Recouvrement" at bounding box center [1365, 87] width 66 height 18
click at [1411, 84] on span "Débit divers" at bounding box center [1428, 87] width 56 height 18
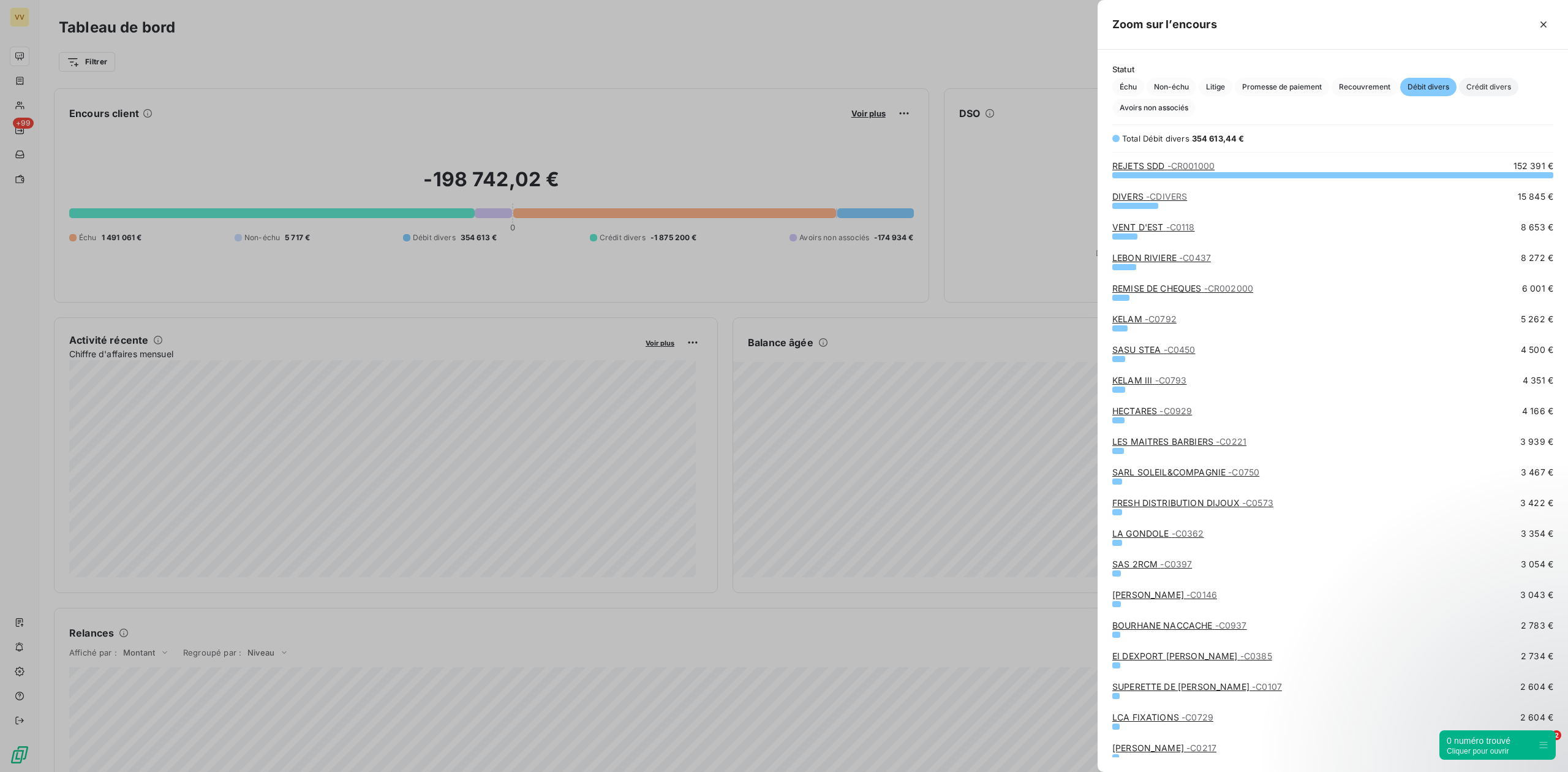
click at [1477, 92] on span "Crédit divers" at bounding box center [1489, 87] width 60 height 18
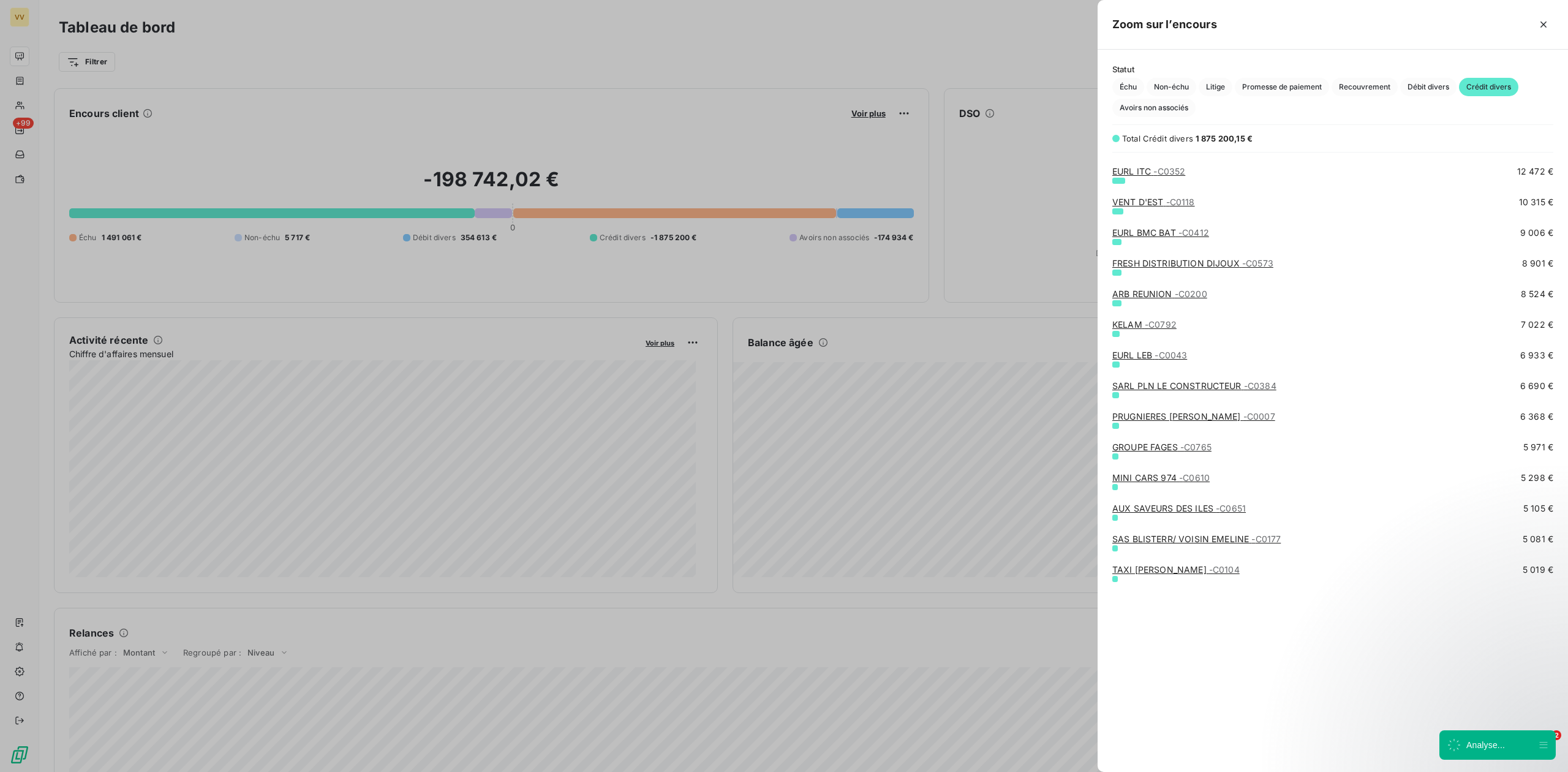
scroll to position [0, 0]
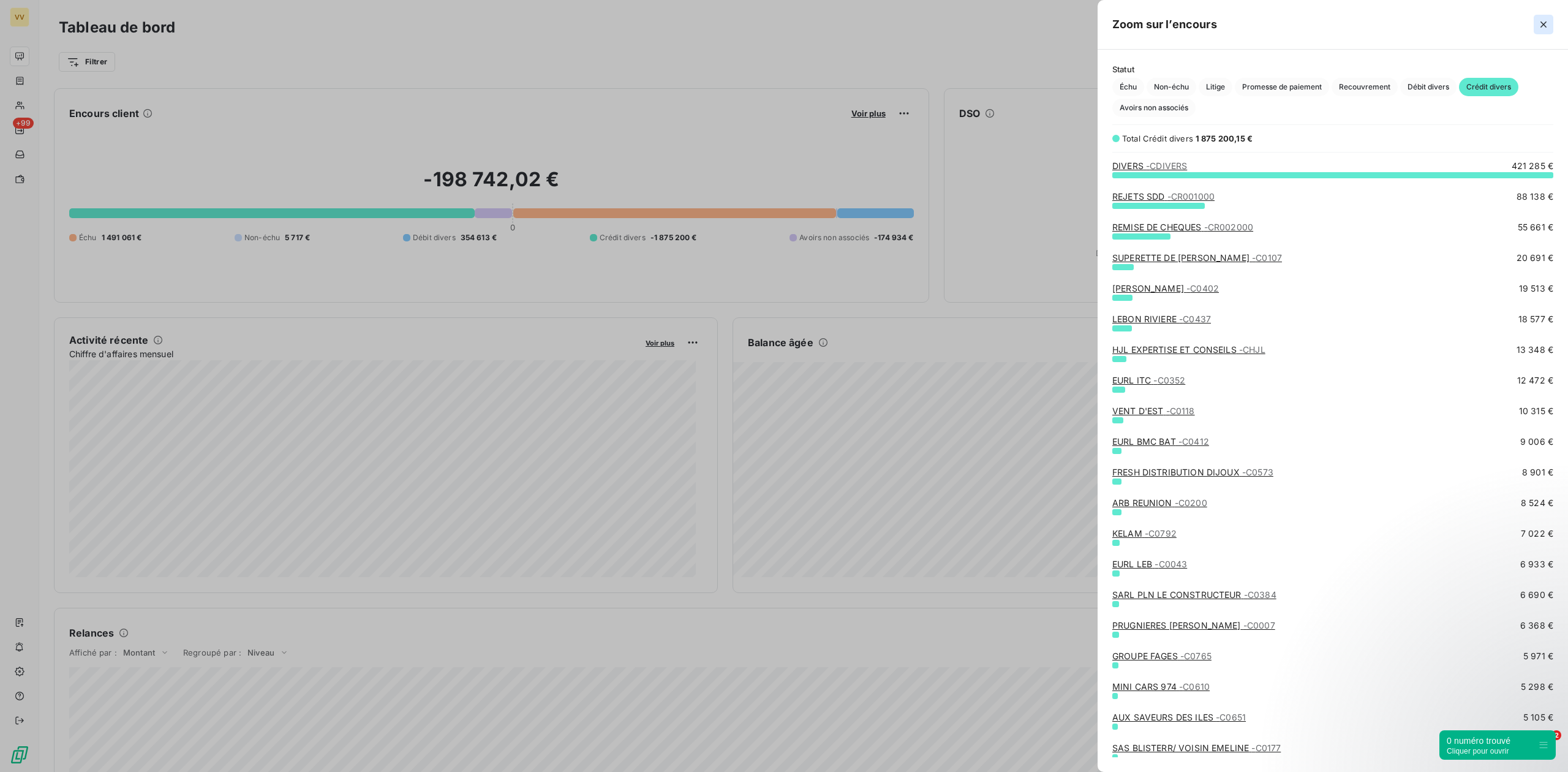
click at [1547, 23] on icon "button" at bounding box center [1543, 24] width 12 height 12
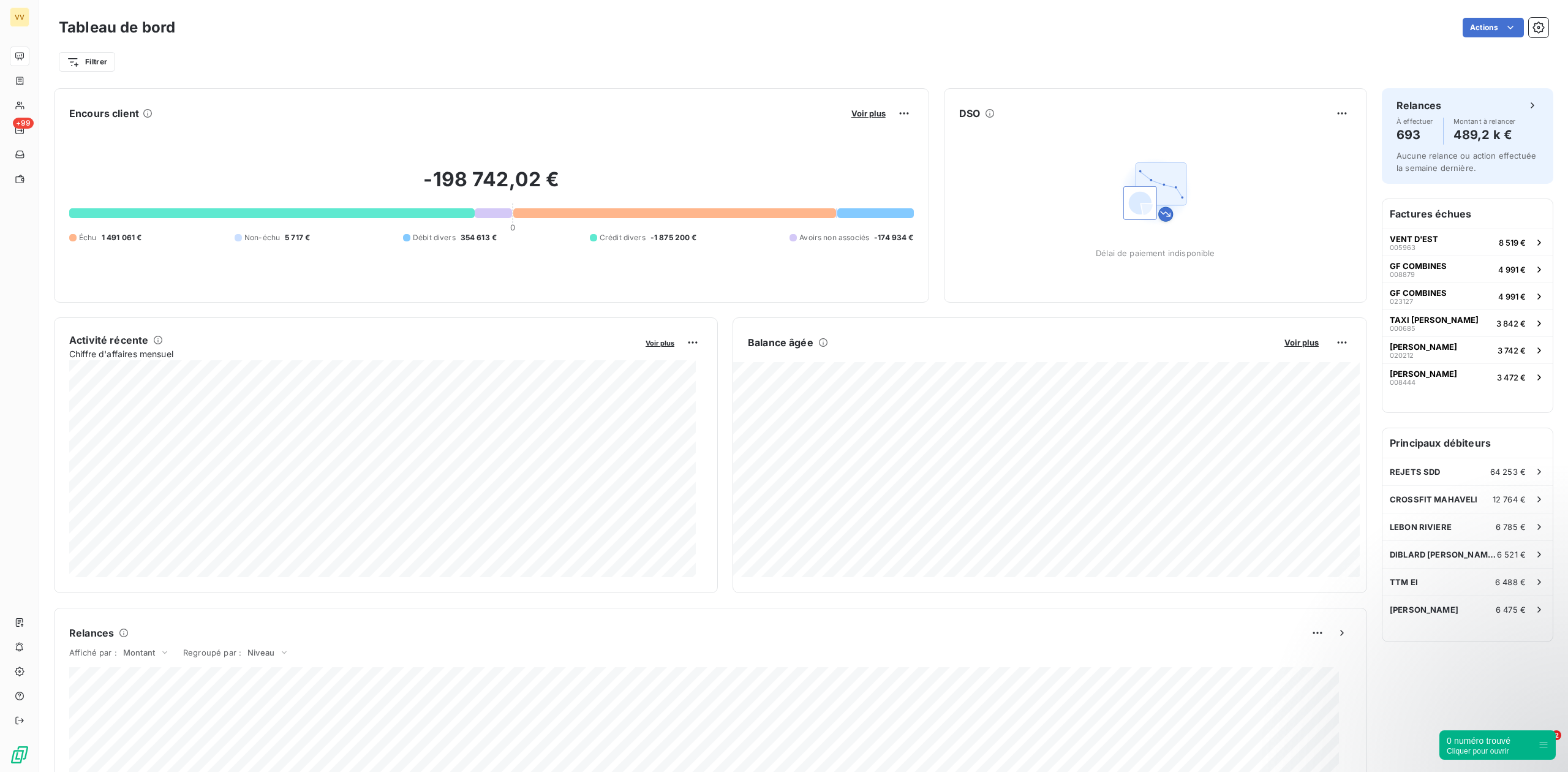
click at [863, 119] on button "Voir plus" at bounding box center [869, 113] width 42 height 11
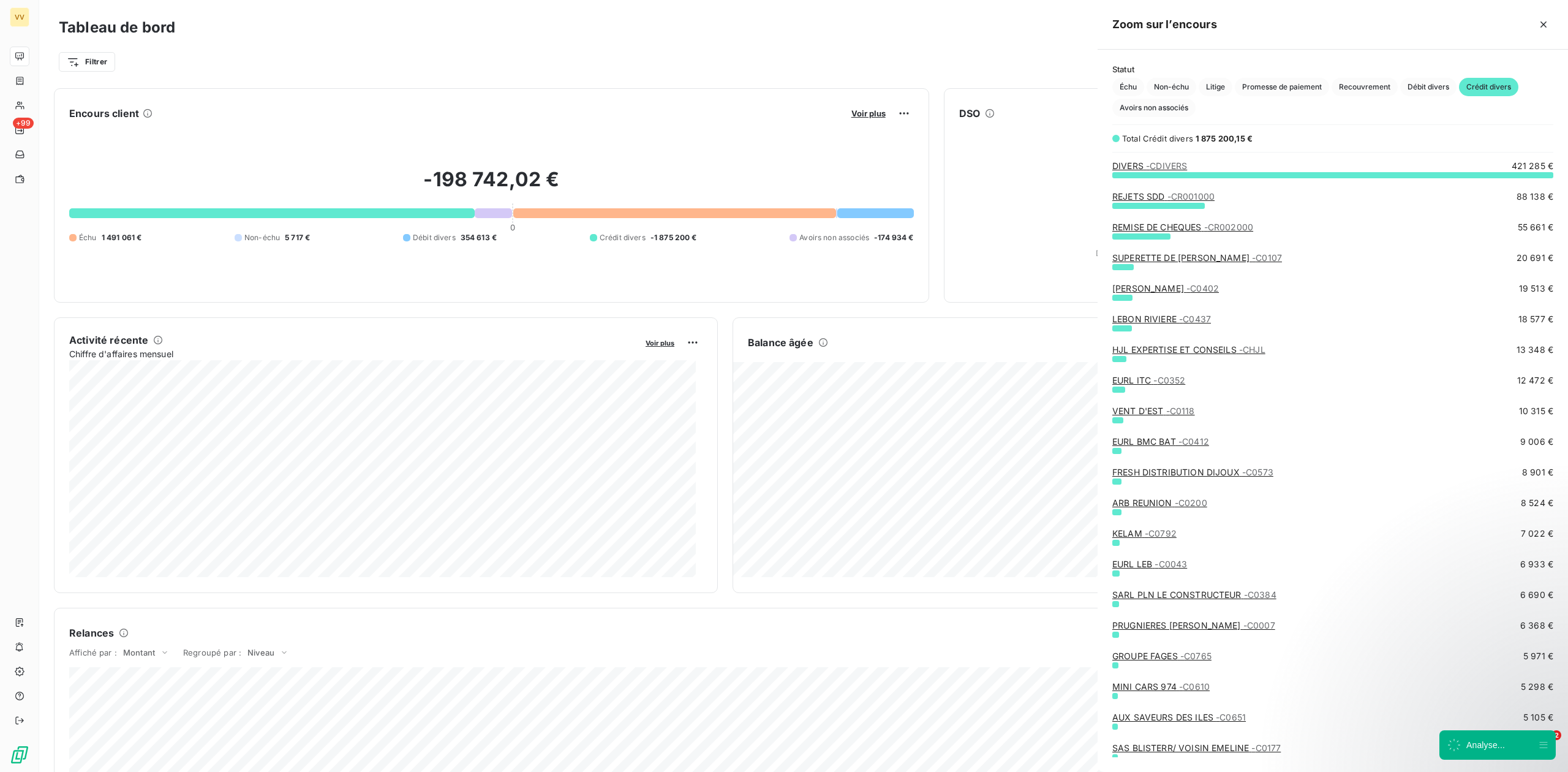
scroll to position [760, 458]
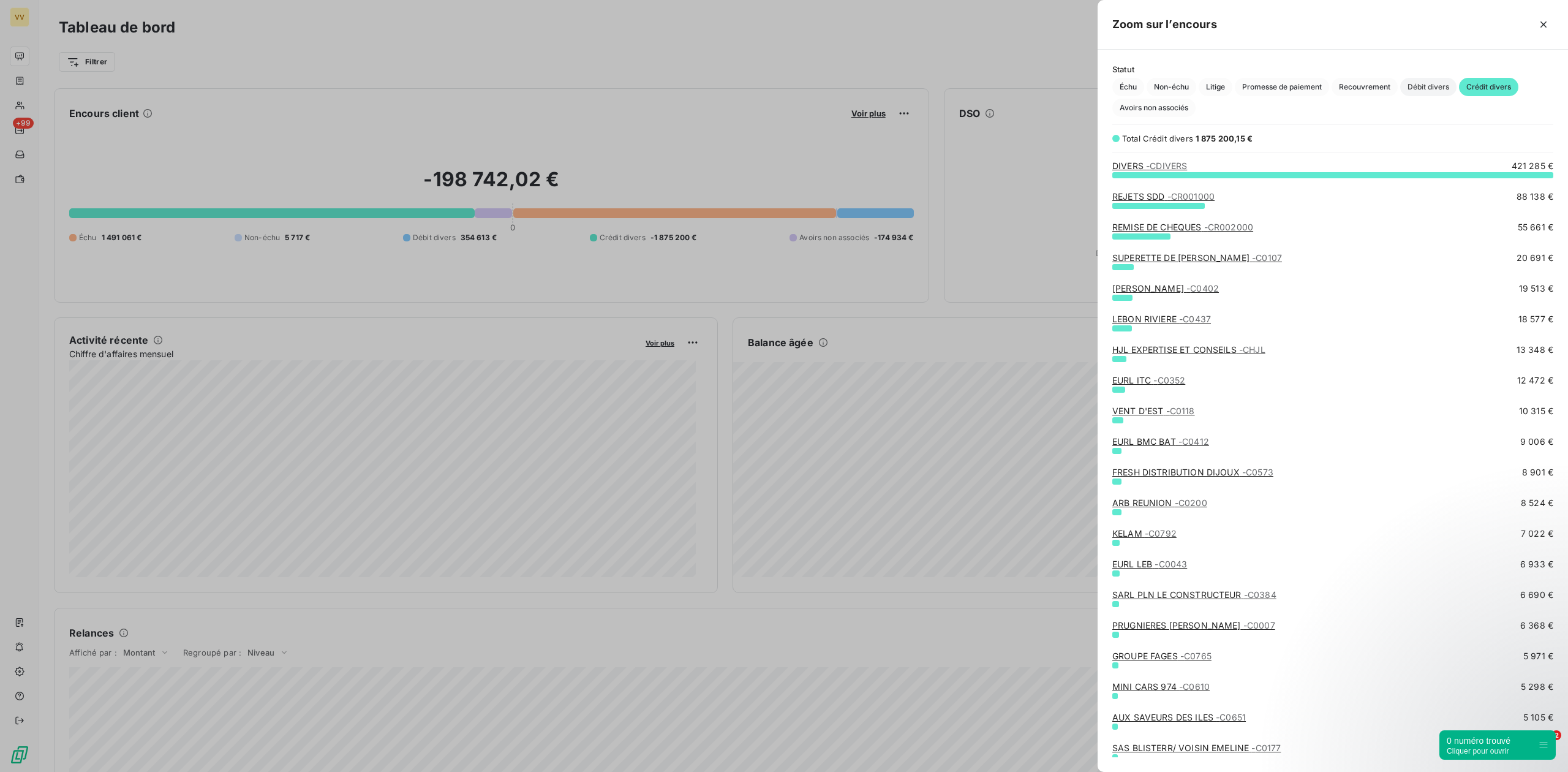
click at [1419, 88] on span "Débit divers" at bounding box center [1428, 87] width 56 height 18
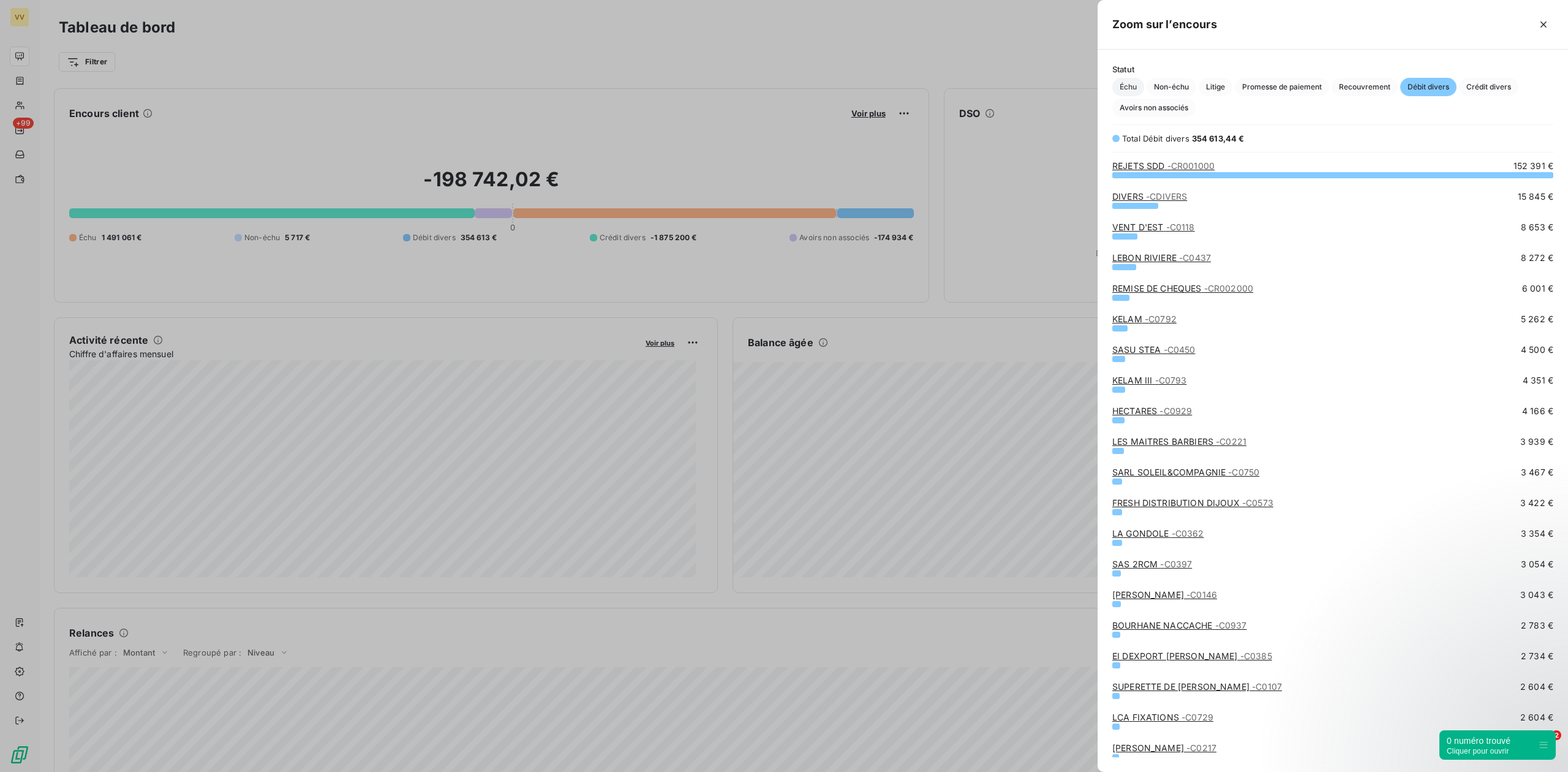
click at [1126, 86] on span "Échu" at bounding box center [1128, 87] width 32 height 18
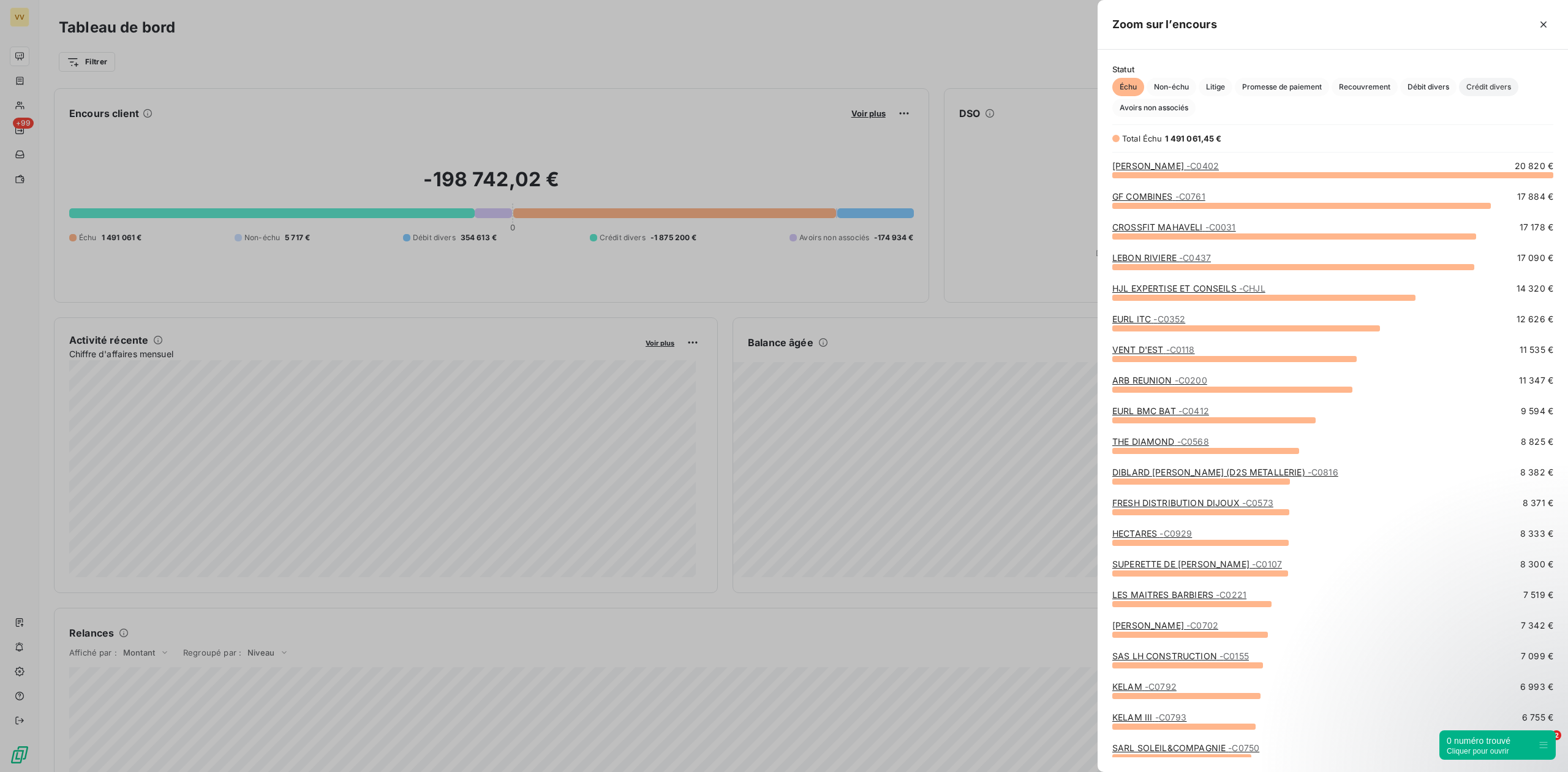
click at [1483, 84] on span "Crédit divers" at bounding box center [1489, 87] width 60 height 18
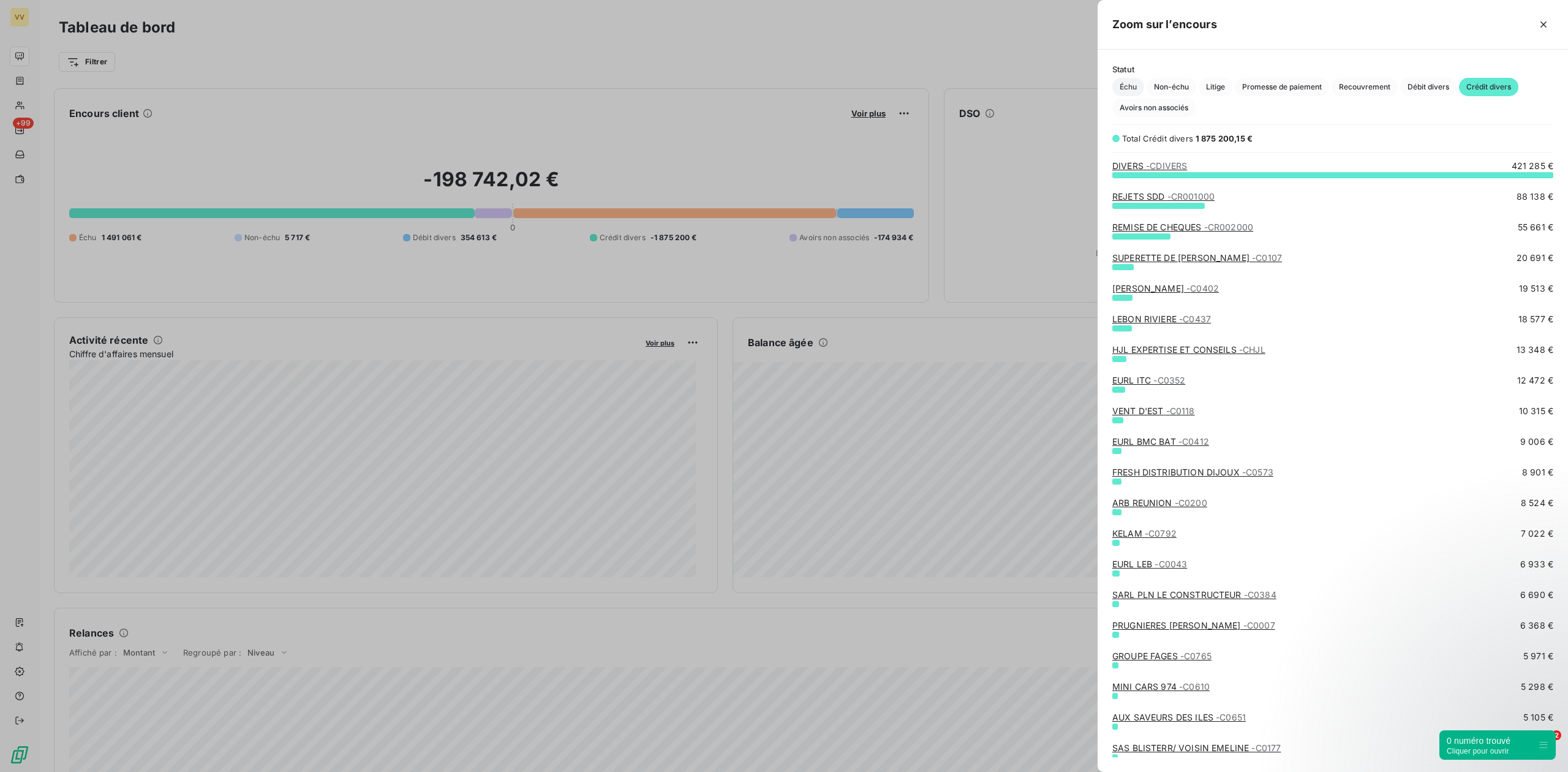
click at [1118, 91] on span "Échu" at bounding box center [1128, 87] width 32 height 18
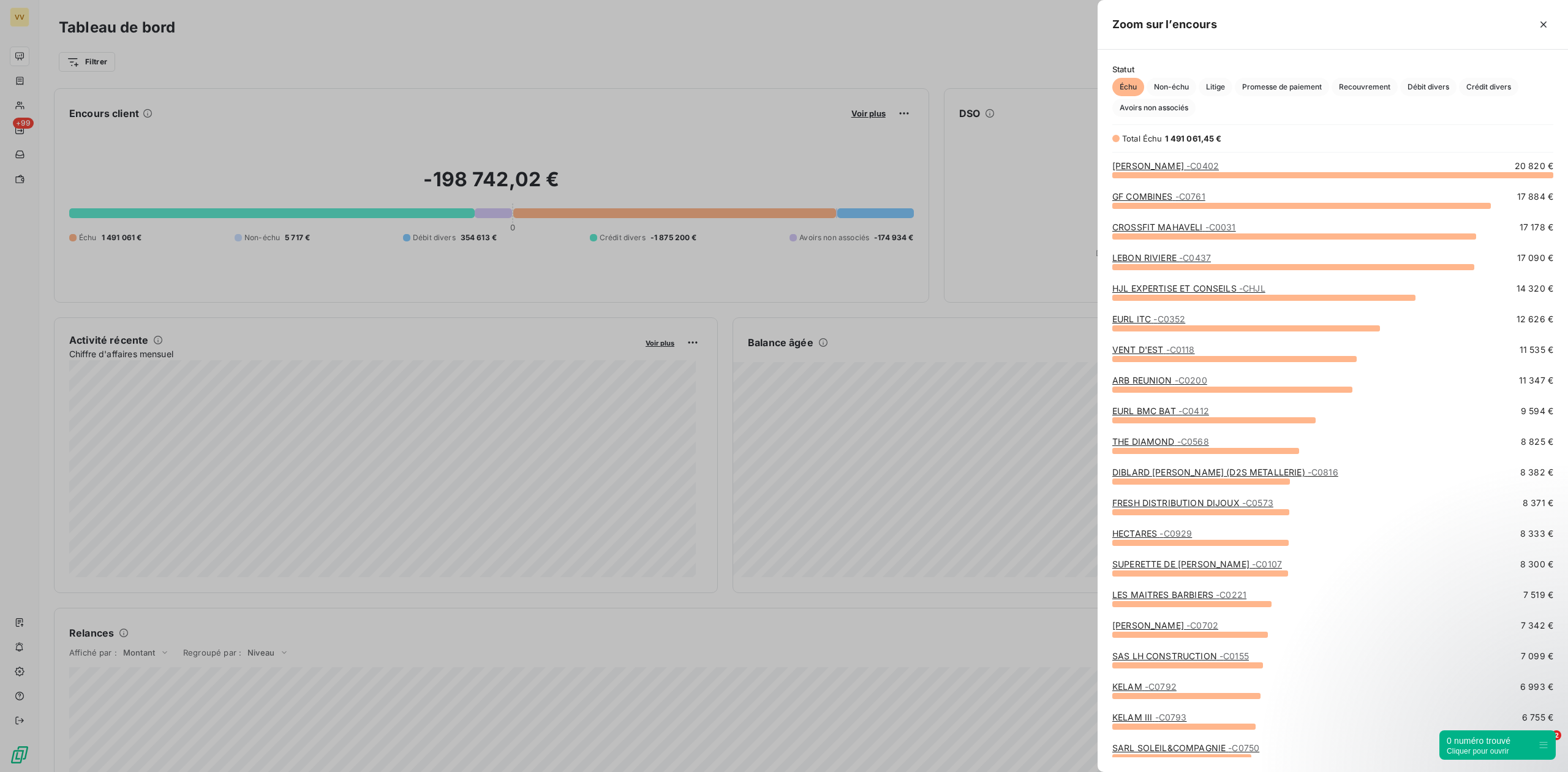
click at [721, 69] on div at bounding box center [784, 386] width 1568 height 772
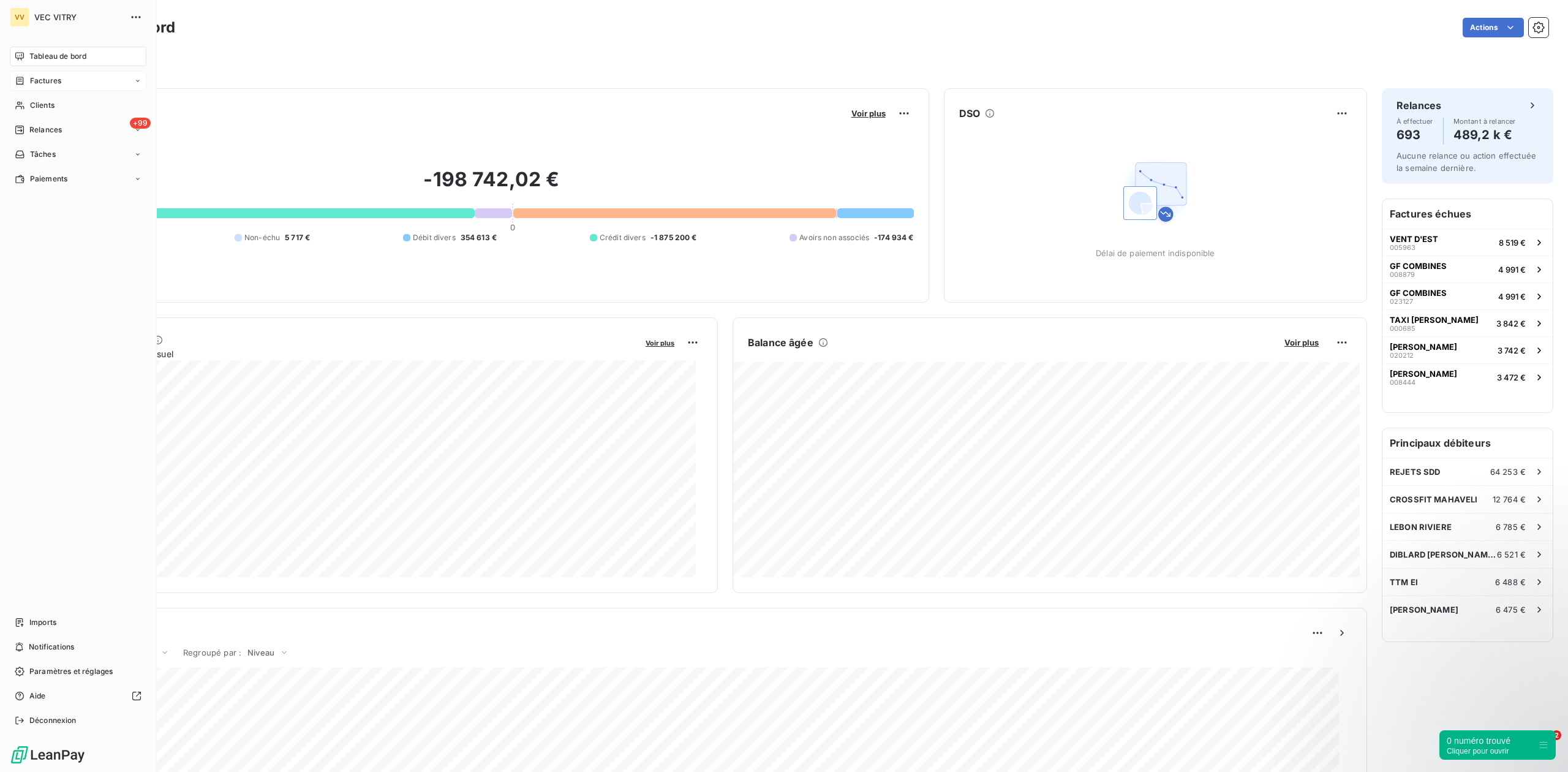
click at [64, 81] on div "Factures" at bounding box center [78, 81] width 136 height 19
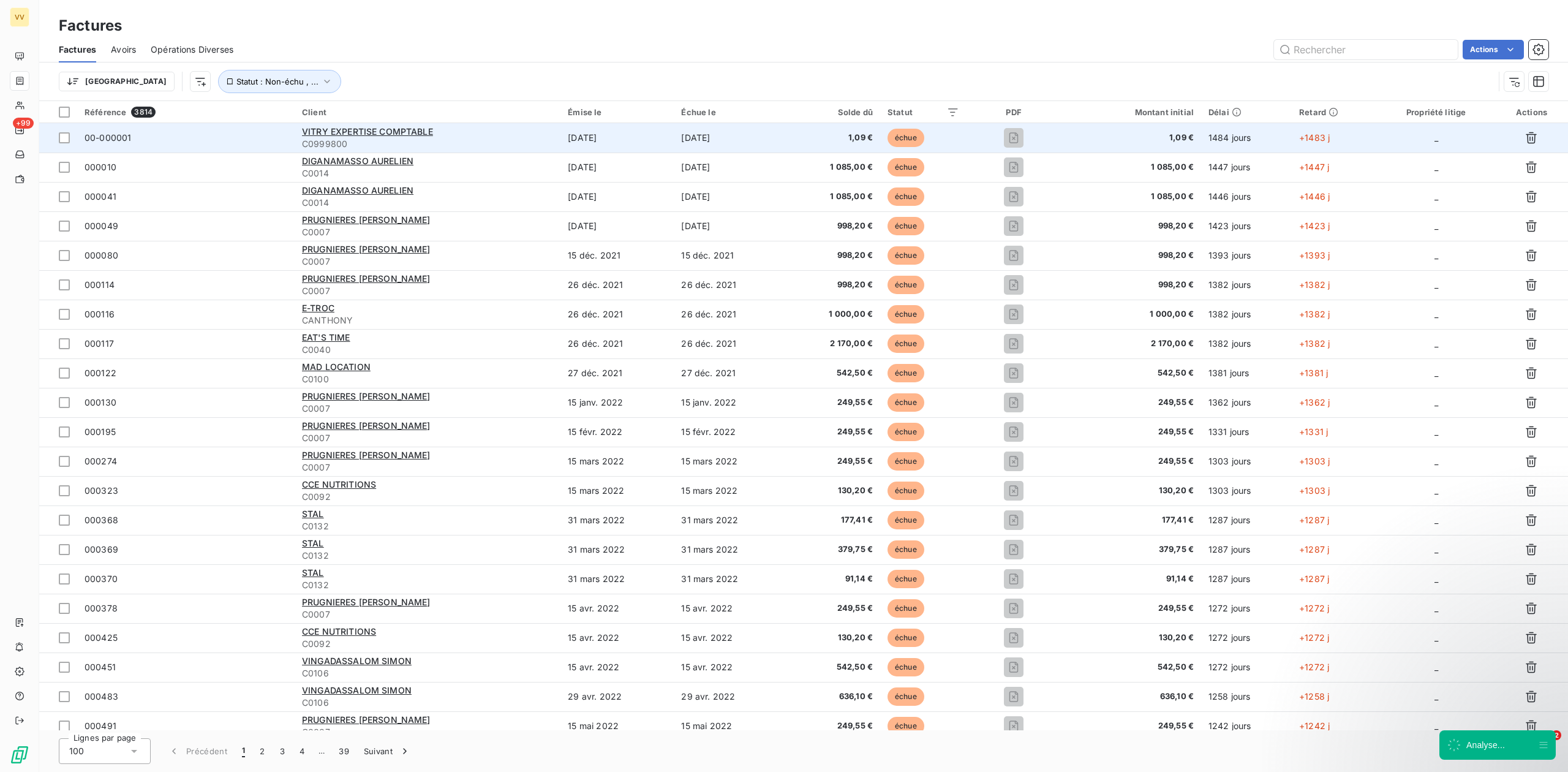
click at [498, 127] on div "VITRY EXPERTISE COMPTABLE" at bounding box center [427, 131] width 251 height 12
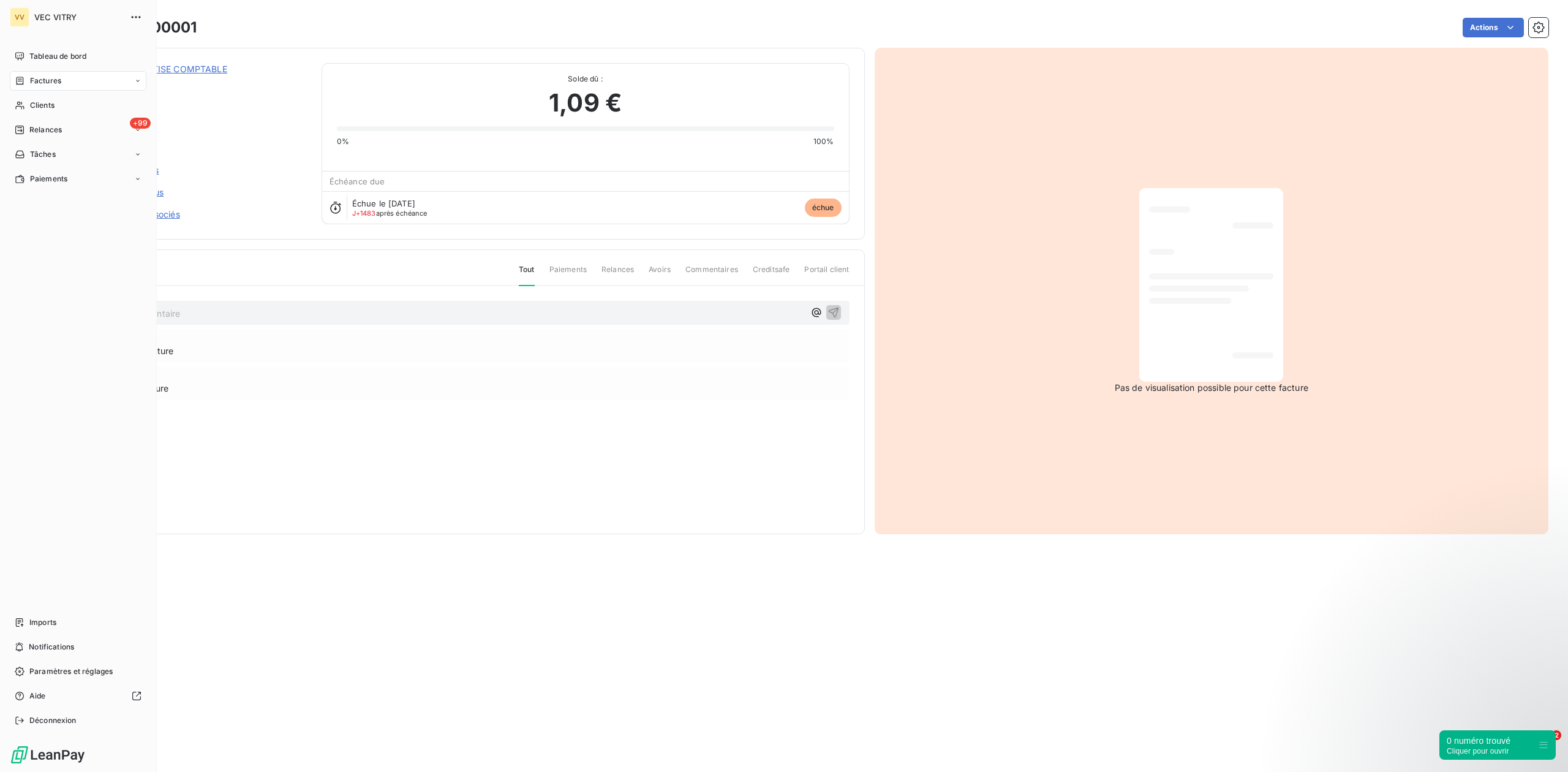
click at [57, 81] on span "Factures" at bounding box center [45, 81] width 31 height 11
click at [64, 56] on span "Tableau de bord" at bounding box center [58, 56] width 57 height 11
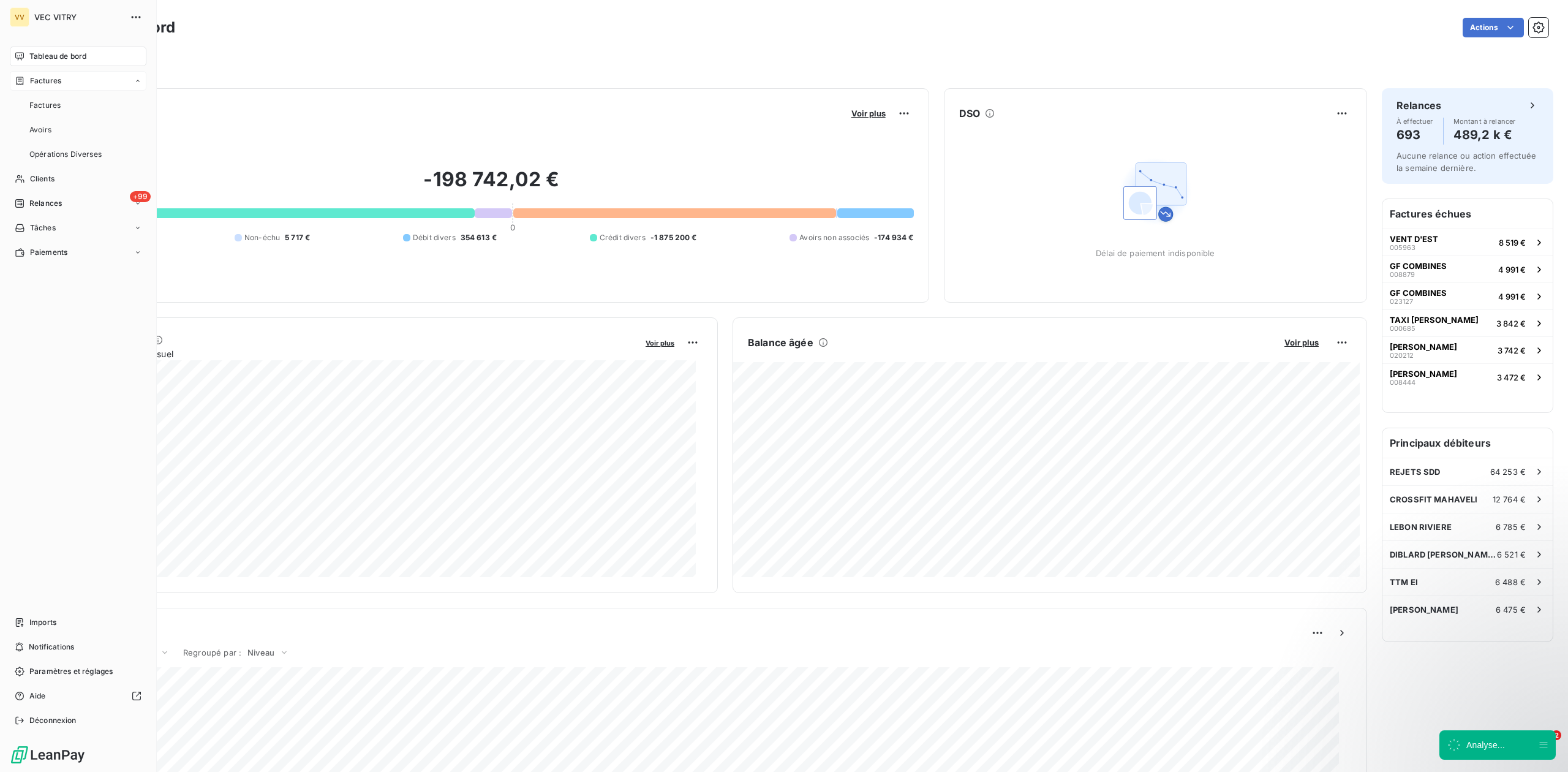
click at [55, 84] on span "Factures" at bounding box center [45, 81] width 31 height 11
click at [30, 76] on span "Factures" at bounding box center [45, 81] width 31 height 11
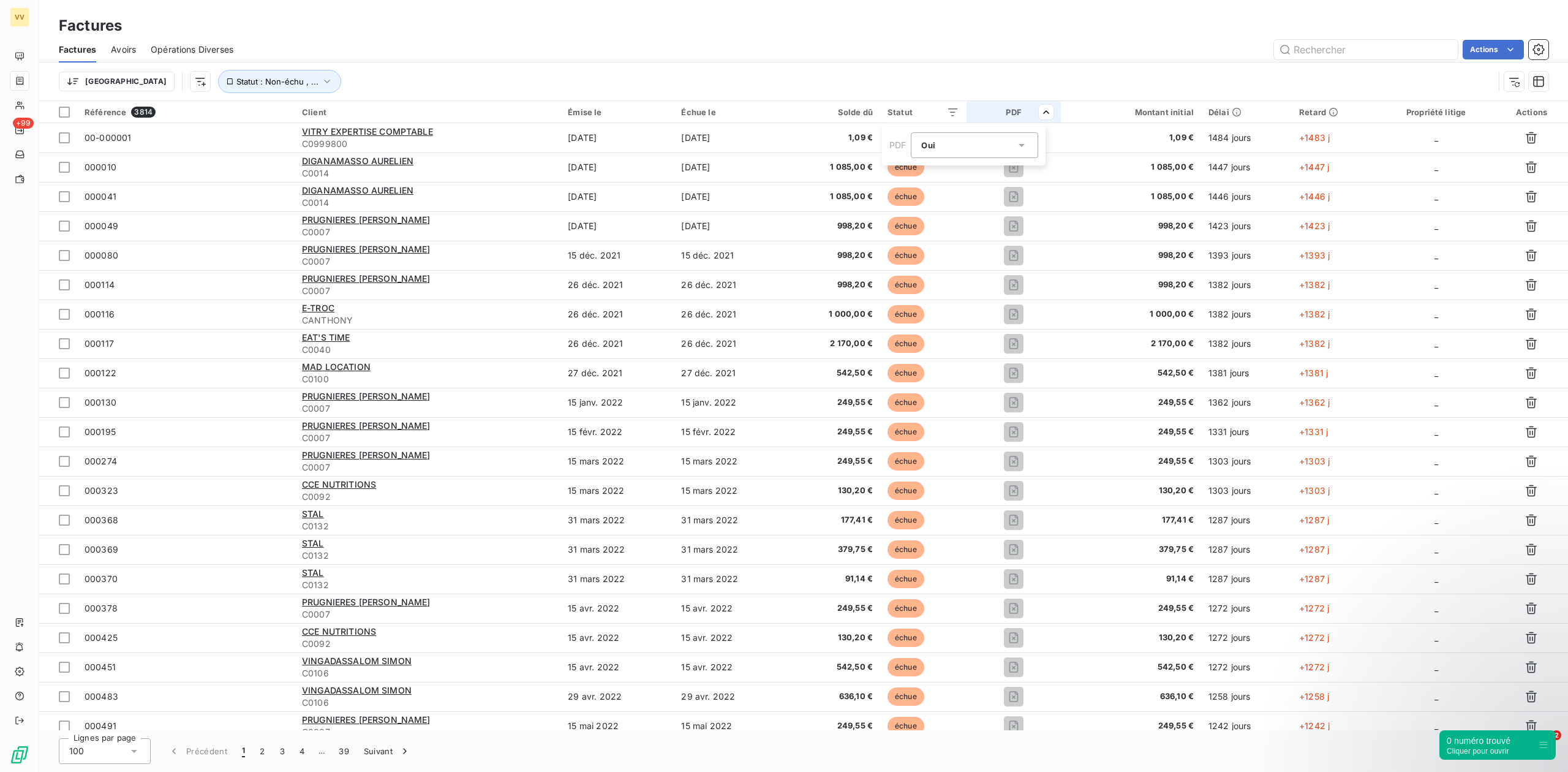
click at [993, 145] on div "Oui is_true" at bounding box center [968, 145] width 94 height 17
click at [993, 145] on div "Oui" at bounding box center [968, 145] width 94 height 17
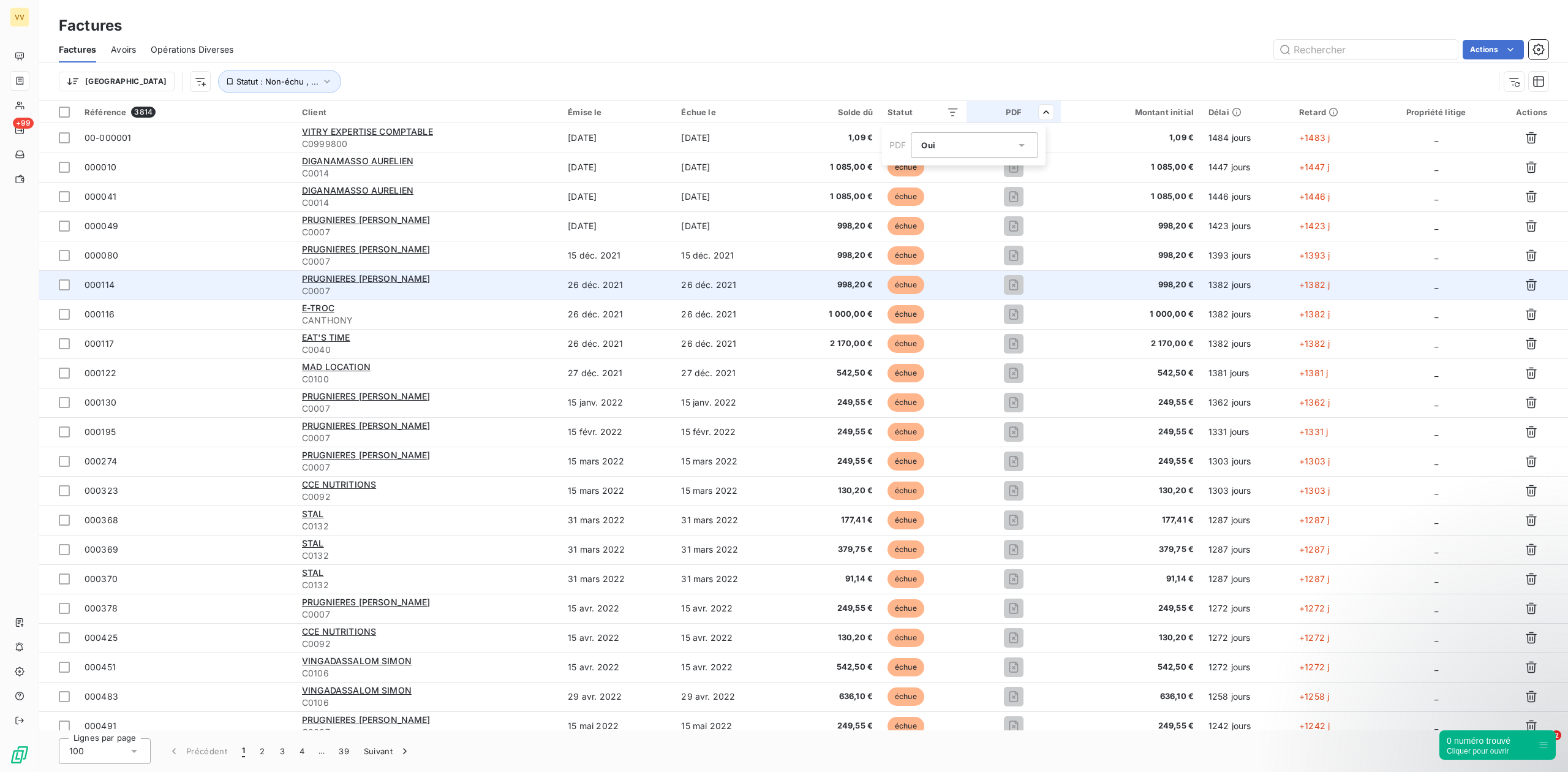
click at [1015, 86] on html "VV +99 Factures Factures Avoirs Opérations Diverses Actions Trier Statut : Non-…" at bounding box center [784, 386] width 1568 height 772
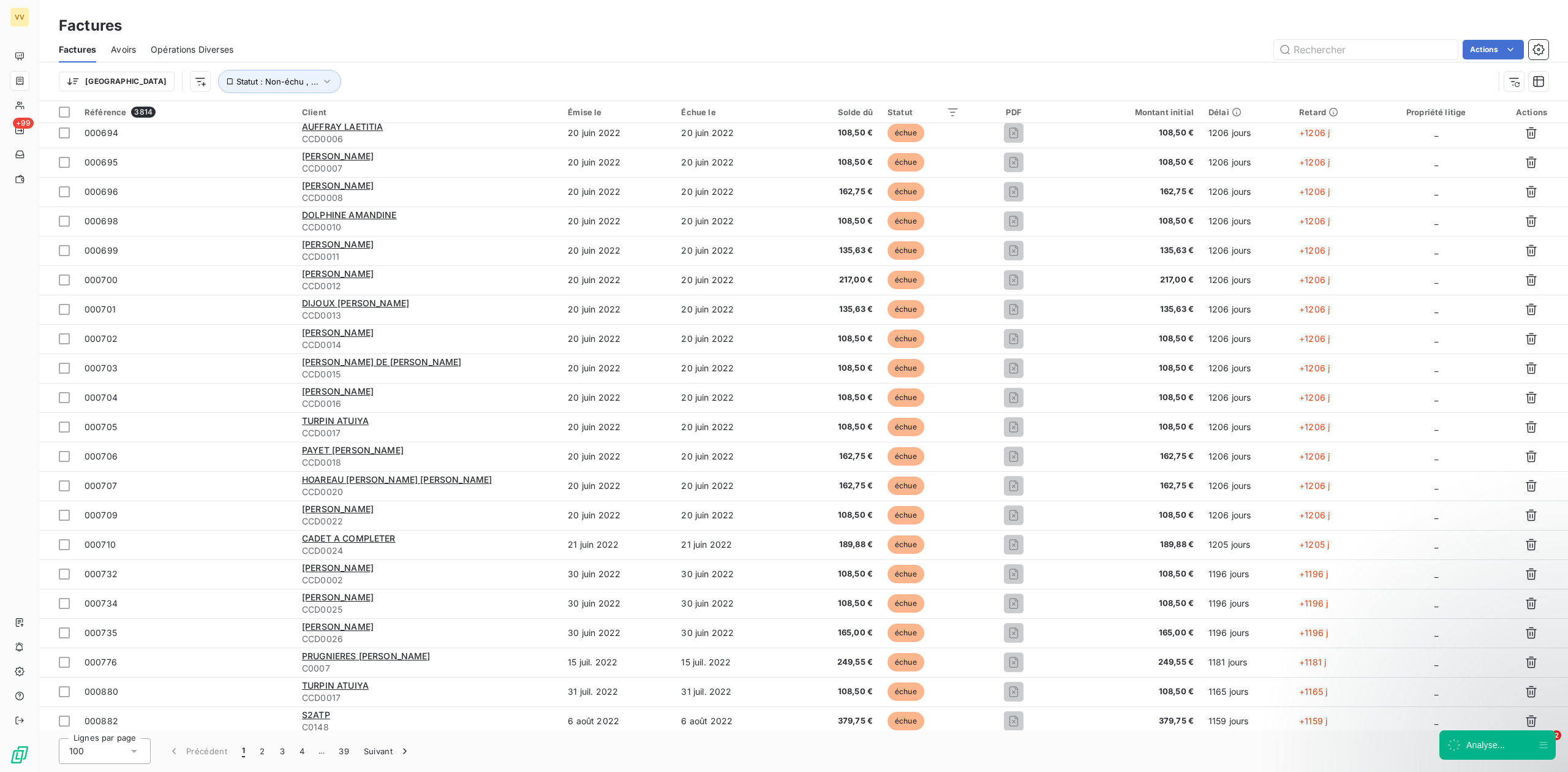
scroll to position [1680, 0]
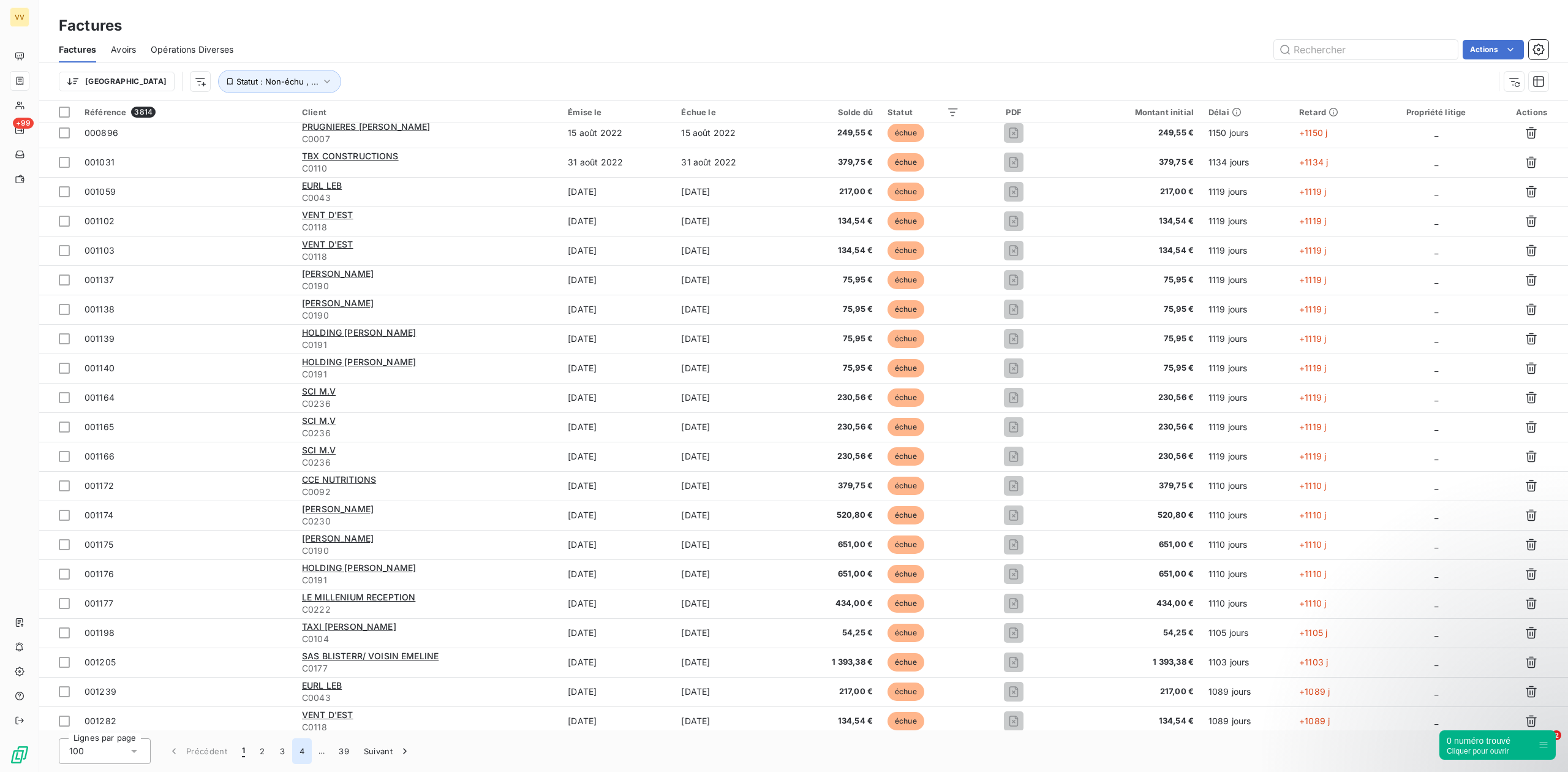
click at [297, 753] on button "4" at bounding box center [302, 751] width 19 height 26
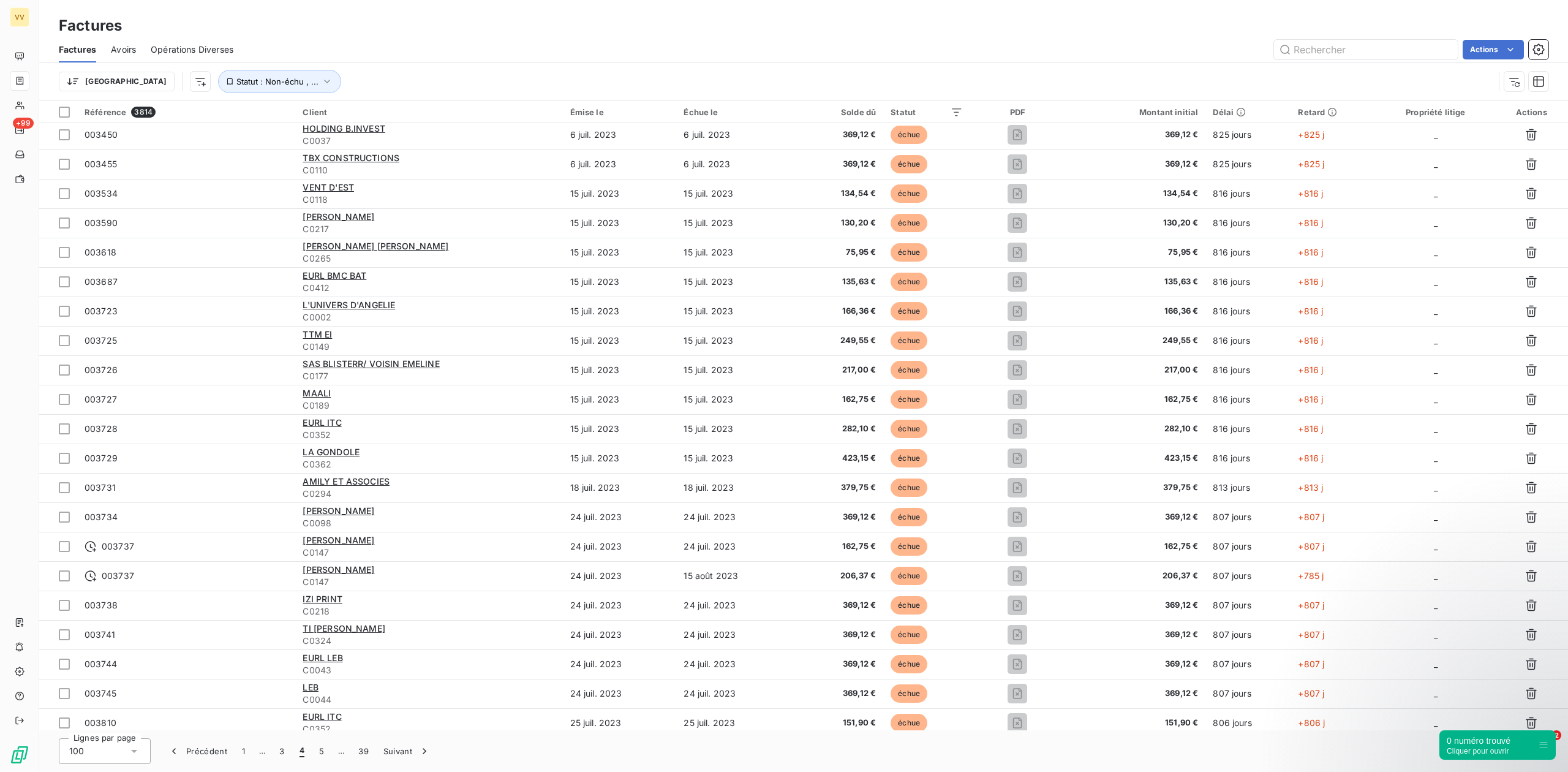
scroll to position [81, 0]
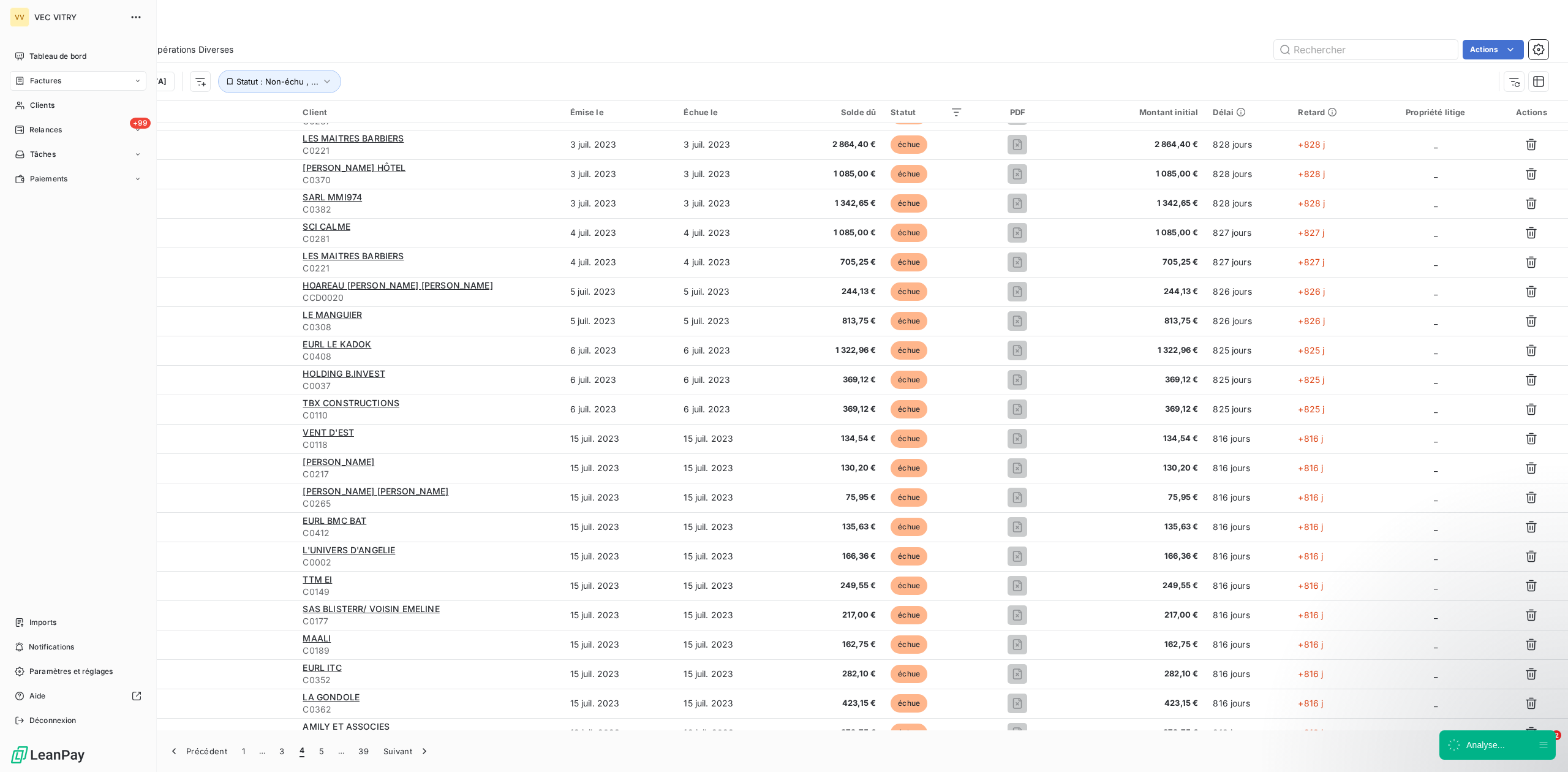
click at [20, 79] on icon at bounding box center [19, 81] width 7 height 8
click at [69, 106] on div "Factures" at bounding box center [86, 105] width 122 height 19
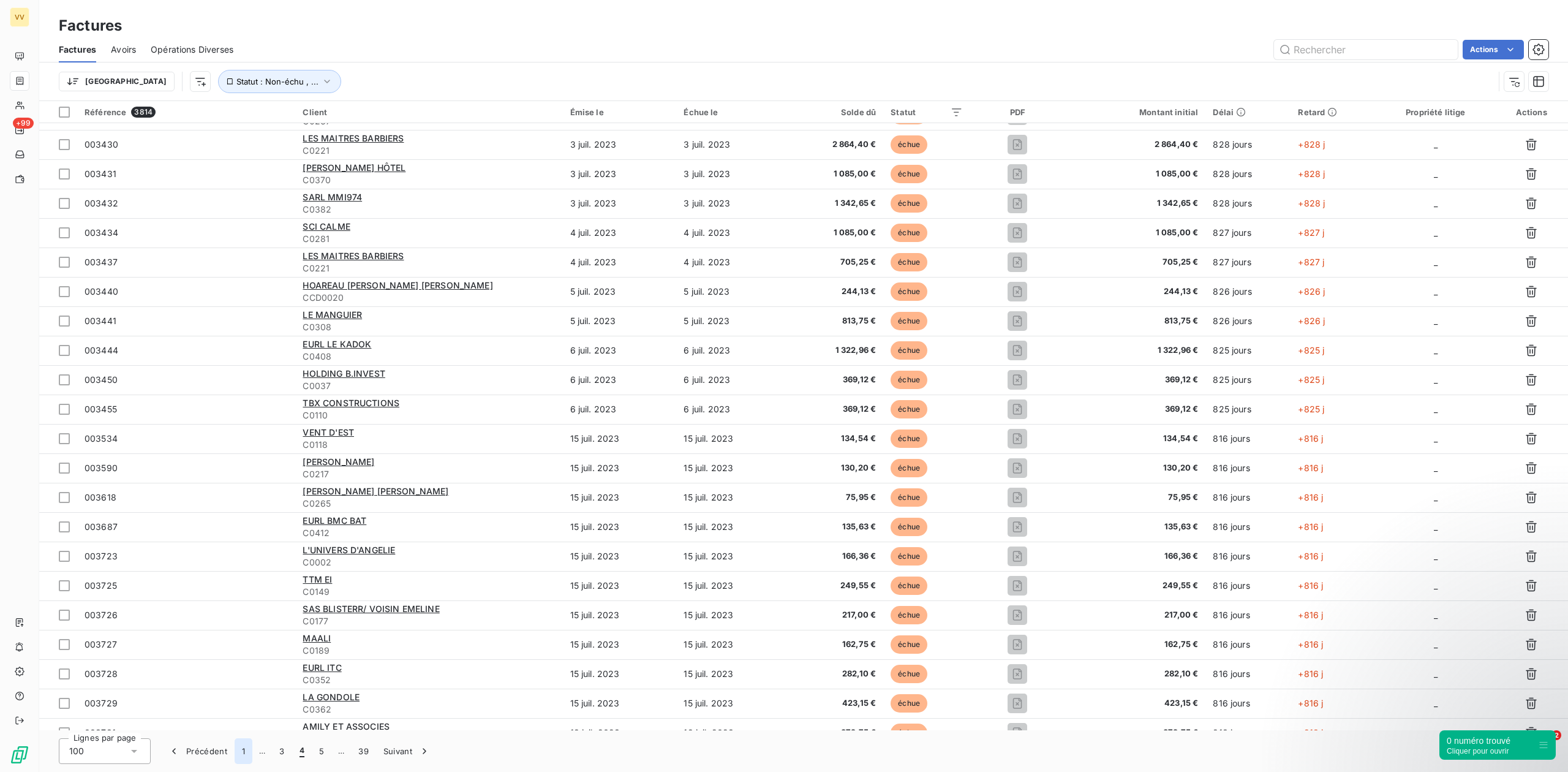
click at [238, 754] on button "1" at bounding box center [243, 751] width 18 height 26
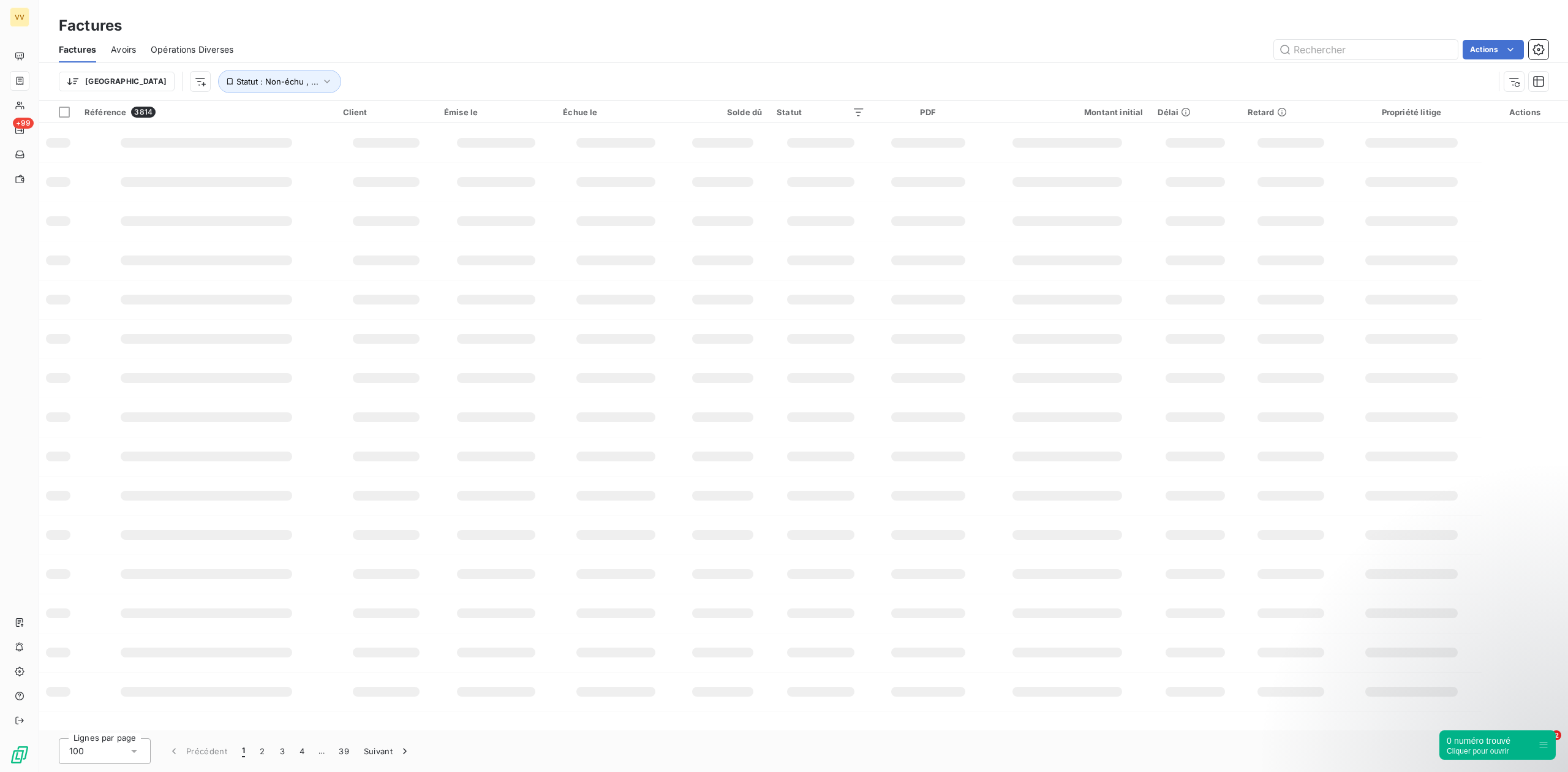
scroll to position [0, 0]
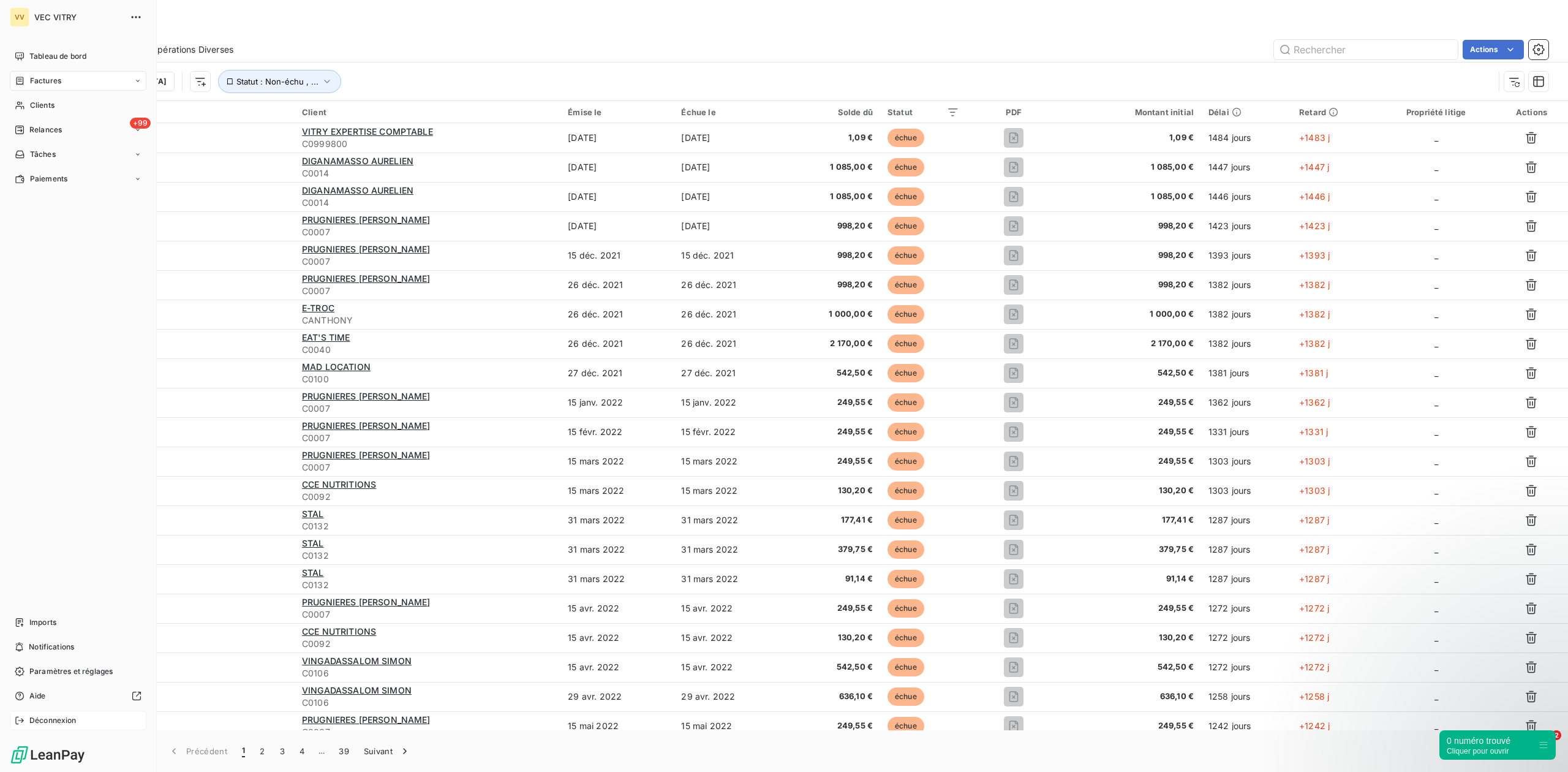
click at [49, 719] on span "Déconnexion" at bounding box center [53, 720] width 47 height 11
